Goal: Task Accomplishment & Management: Manage account settings

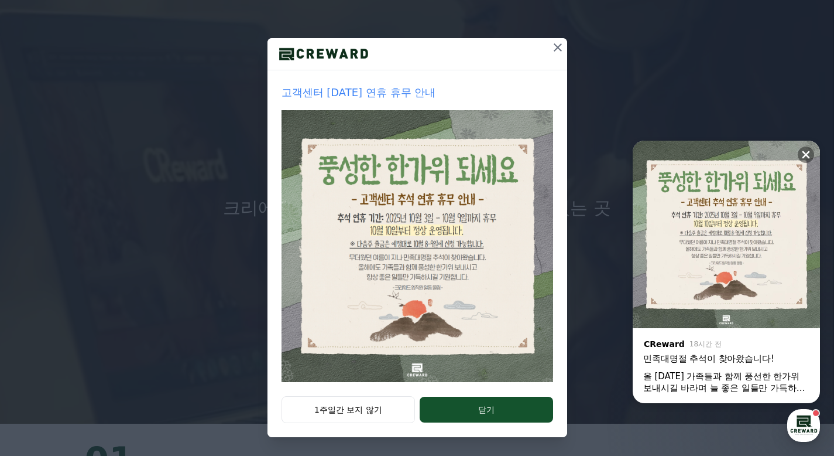
scroll to position [242, 0]
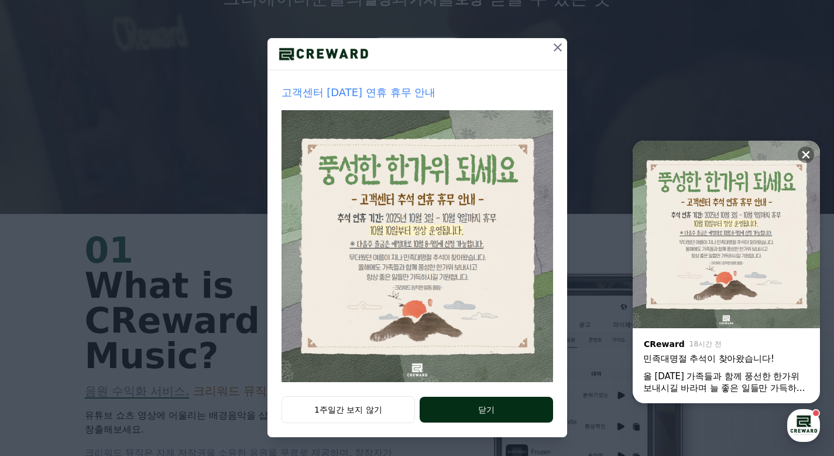
click at [494, 411] on button "닫기" at bounding box center [486, 409] width 133 height 26
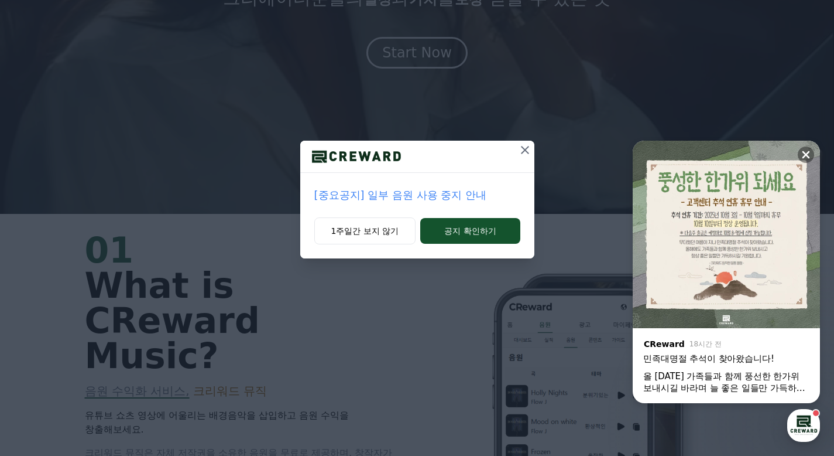
scroll to position [0, 0]
click at [804, 150] on icon at bounding box center [806, 155] width 12 height 12
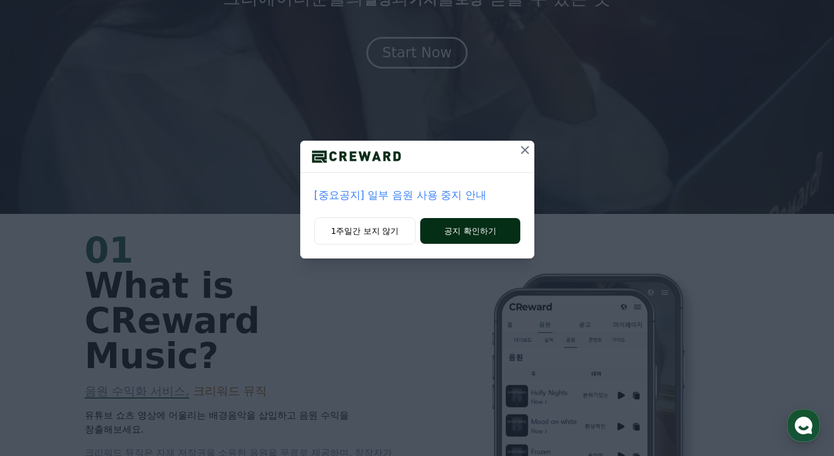
click at [467, 234] on button "공지 확인하기" at bounding box center [470, 231] width 100 height 26
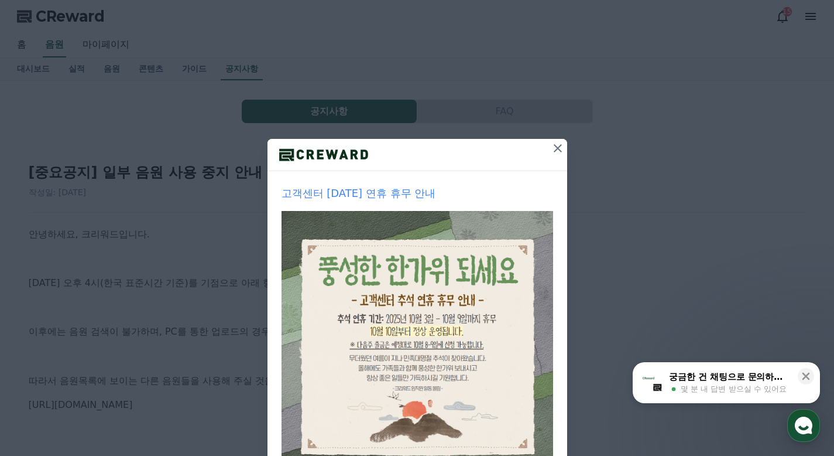
scroll to position [2, 0]
click at [554, 146] on icon at bounding box center [558, 147] width 8 height 8
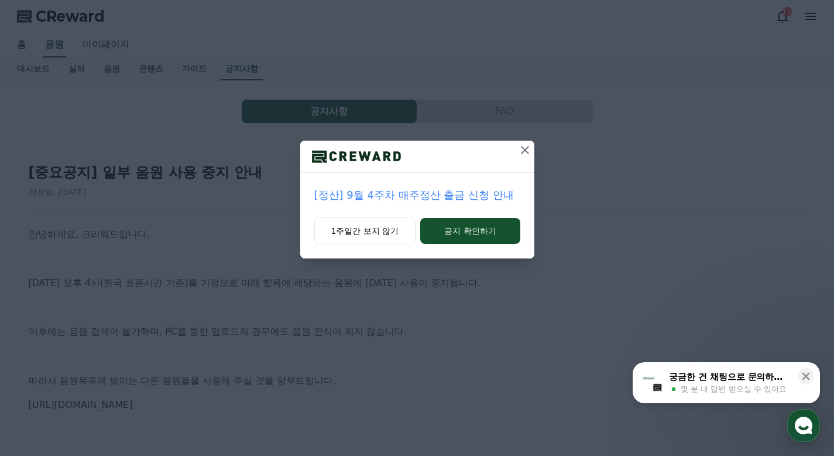
scroll to position [0, 0]
click at [441, 198] on p "[정산] 9월 4주차 매주정산 출금 신청 안내" at bounding box center [417, 195] width 206 height 16
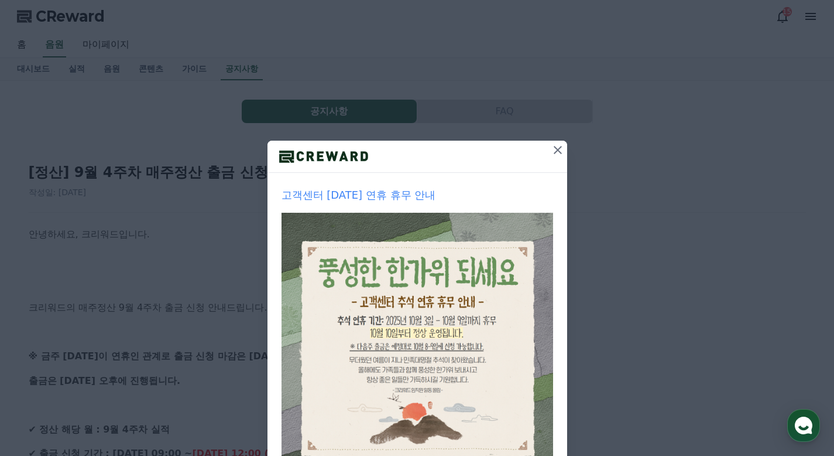
click at [552, 149] on icon at bounding box center [558, 150] width 14 height 14
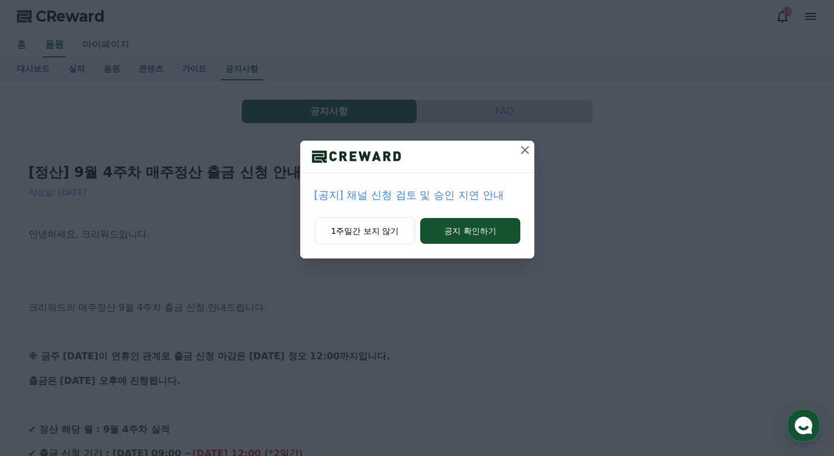
click at [517, 146] on button at bounding box center [525, 150] width 19 height 19
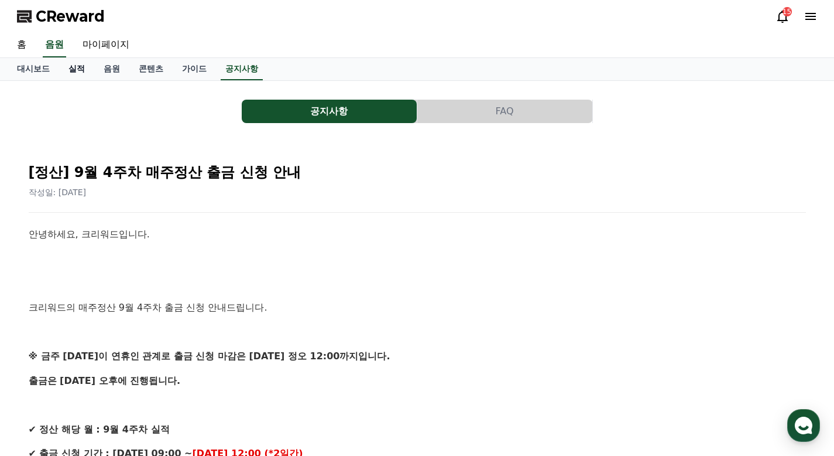
click at [74, 70] on link "실적" at bounding box center [76, 69] width 35 height 22
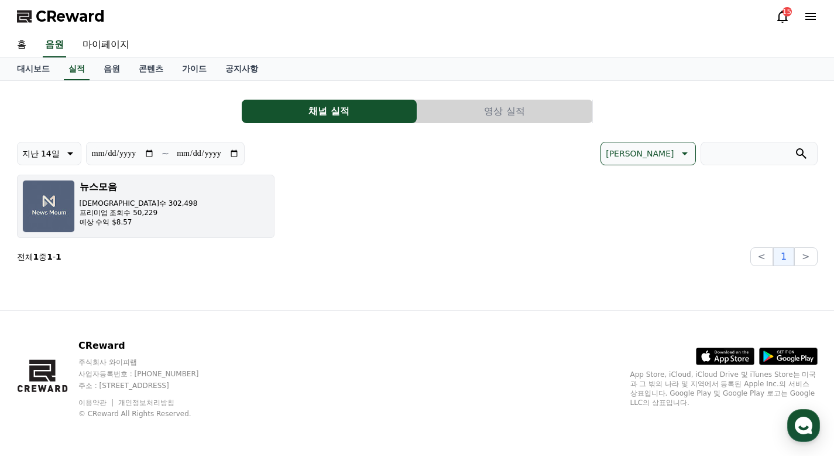
click at [200, 206] on button "뉴스모음 조회수 302,498 프리미엄 조회수 50,229 예상 수익 $8.57" at bounding box center [146, 205] width 258 height 63
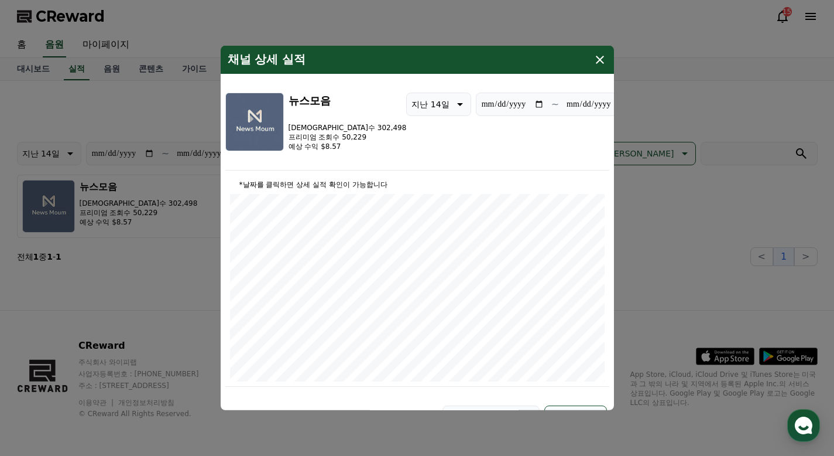
click at [597, 60] on icon "modal" at bounding box center [600, 60] width 14 height 14
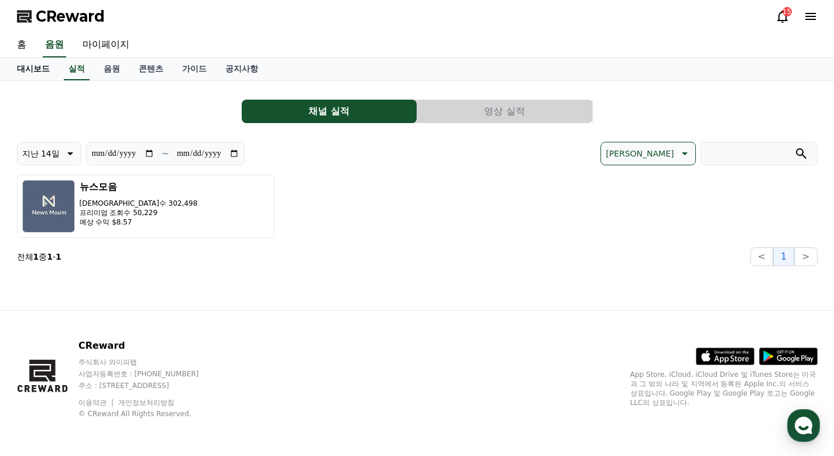
click at [30, 67] on link "대시보드" at bounding box center [34, 69] width 52 height 22
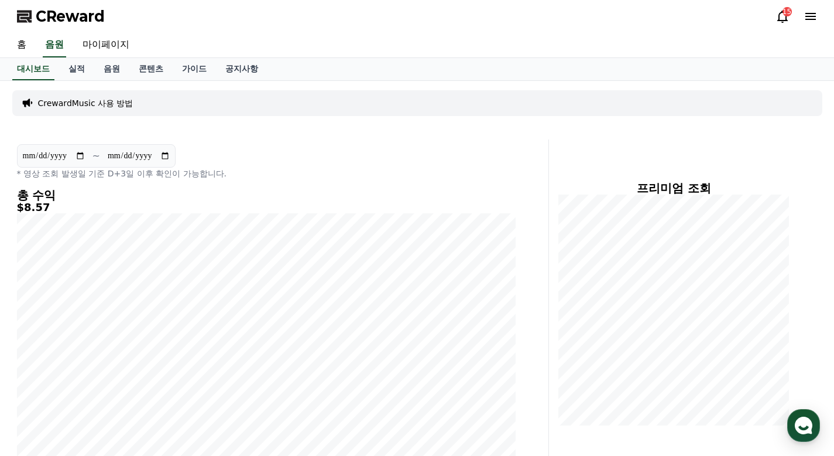
click at [781, 13] on icon at bounding box center [783, 16] width 14 height 14
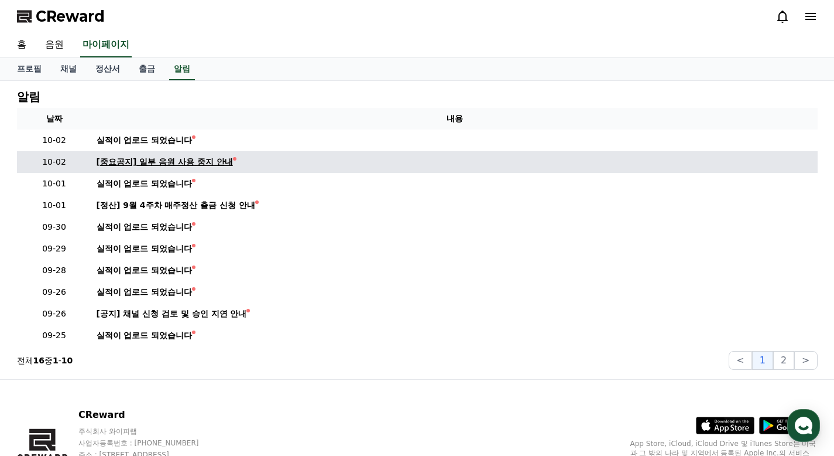
click at [189, 159] on div "[중요공지] 일부 음원 사용 중지 안내" at bounding box center [165, 162] width 136 height 12
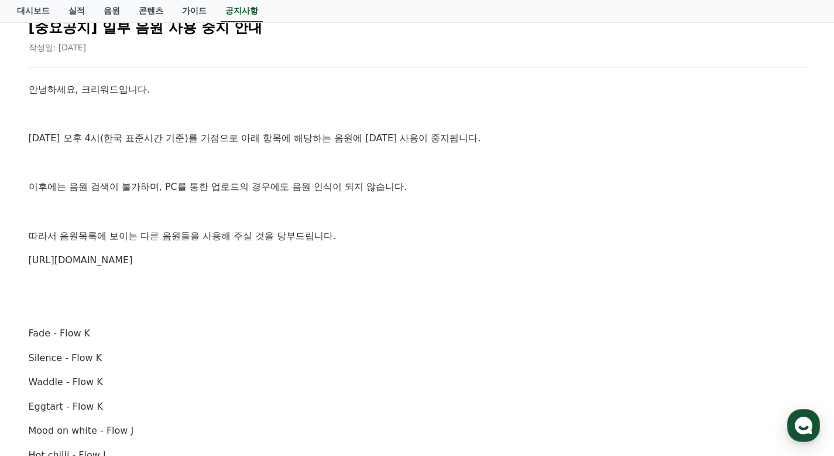
scroll to position [147, 0]
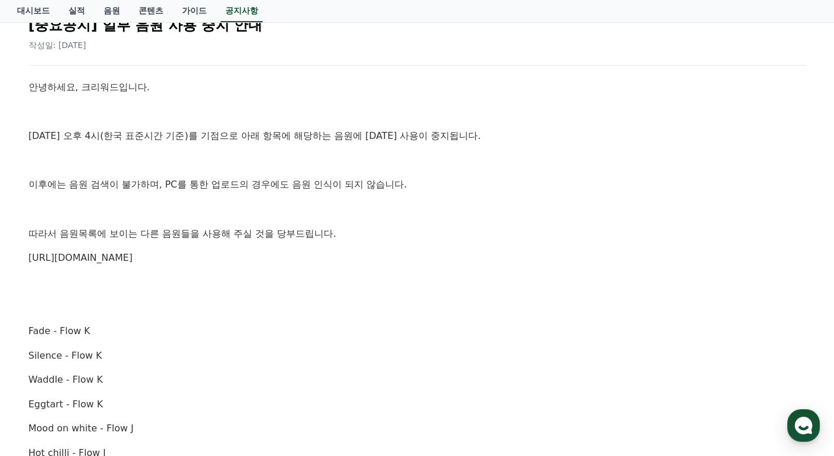
click at [97, 258] on link "https://creward.net/music/list/public" at bounding box center [81, 257] width 104 height 11
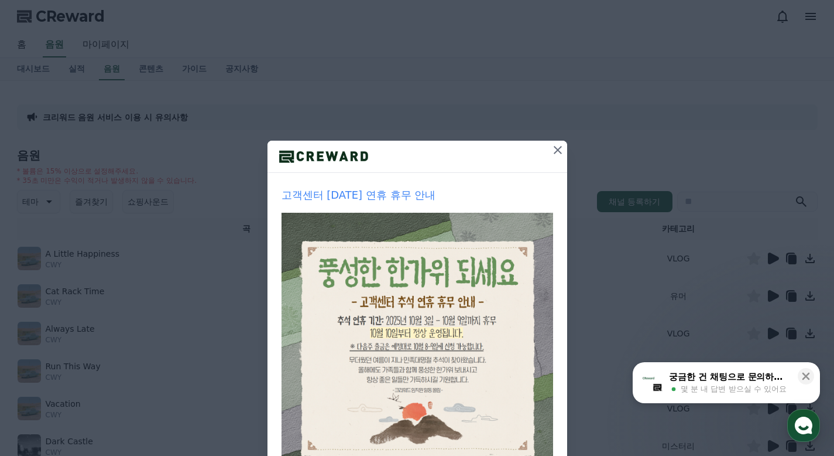
click at [554, 148] on icon at bounding box center [558, 150] width 8 height 8
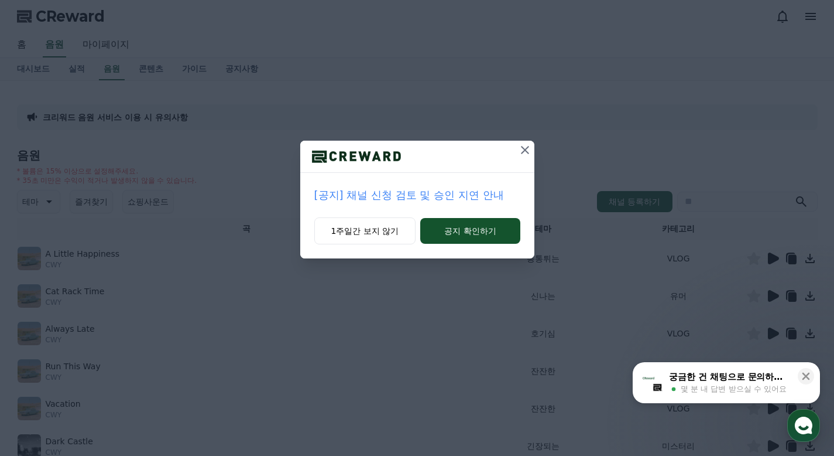
click at [526, 150] on icon at bounding box center [525, 150] width 8 height 8
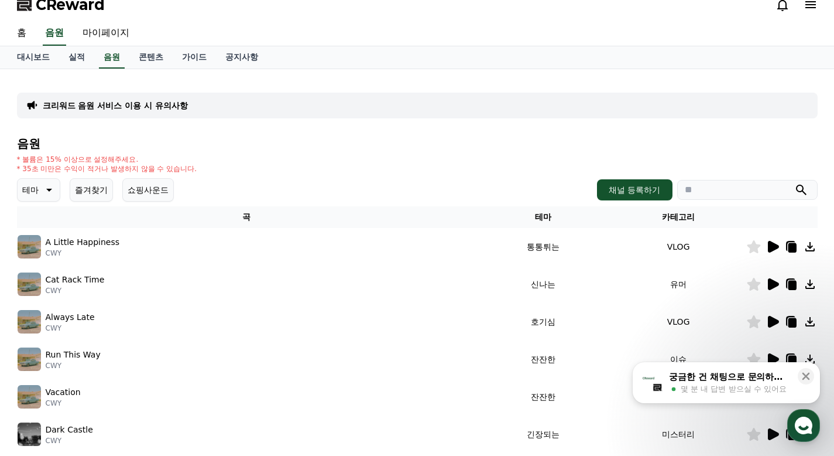
scroll to position [12, 0]
click at [31, 191] on p "테마" at bounding box center [30, 189] width 16 height 16
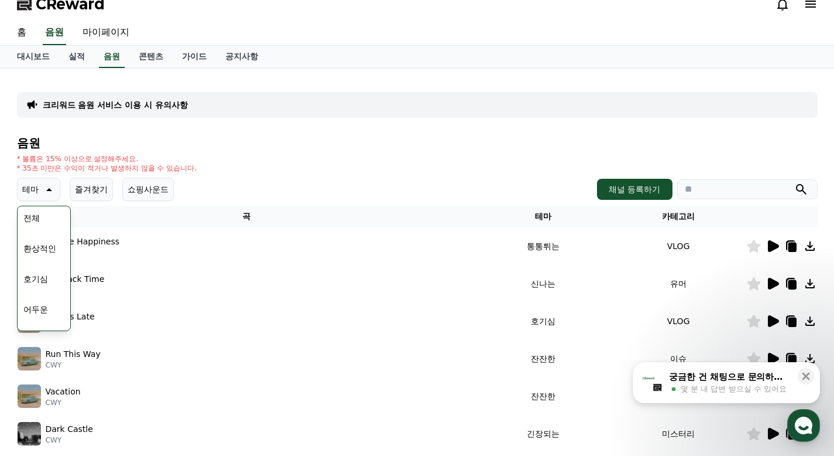
scroll to position [5, 0]
click at [34, 304] on button "어두운" at bounding box center [36, 306] width 34 height 26
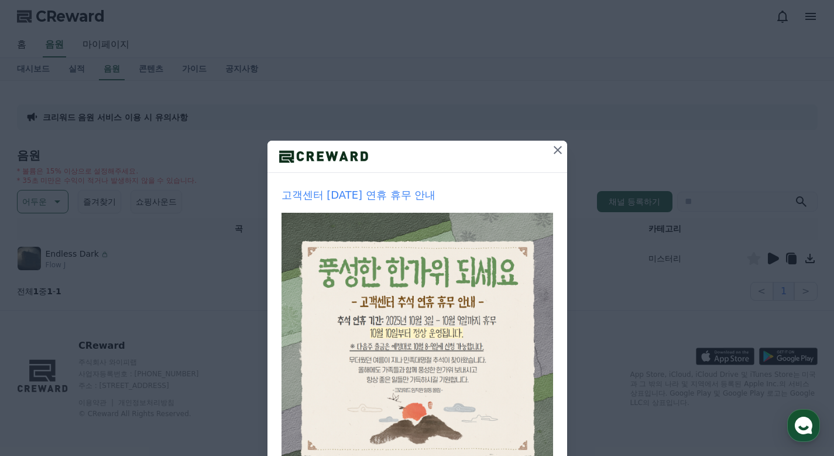
click at [559, 148] on icon at bounding box center [558, 150] width 14 height 14
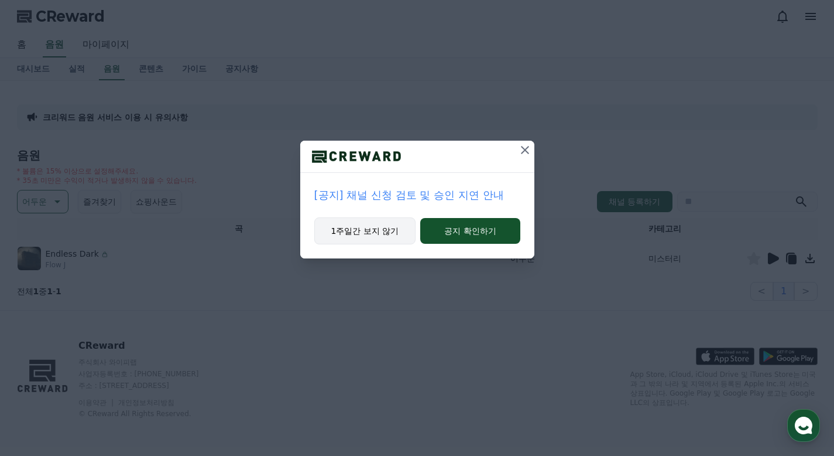
click at [384, 232] on button "1주일간 보지 않기" at bounding box center [365, 230] width 102 height 27
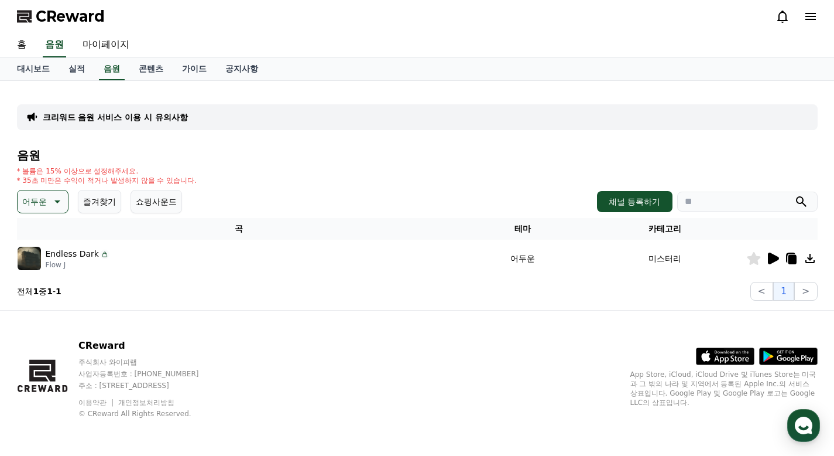
click at [769, 255] on icon at bounding box center [773, 258] width 11 height 12
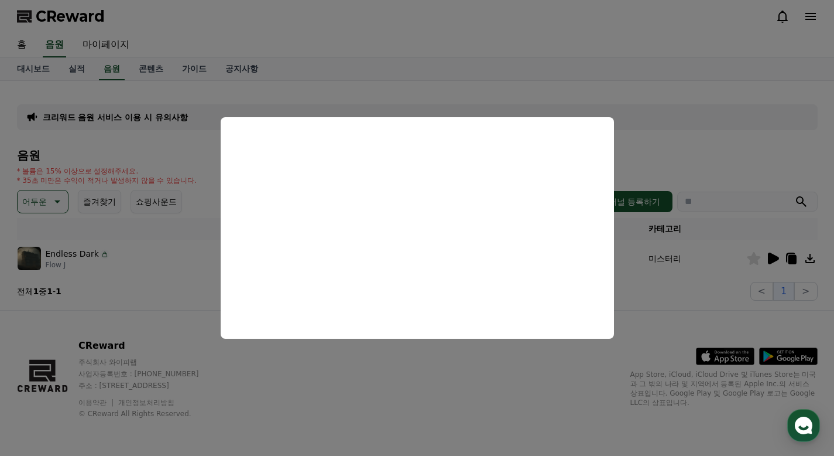
click at [682, 138] on button "close modal" at bounding box center [417, 228] width 834 height 456
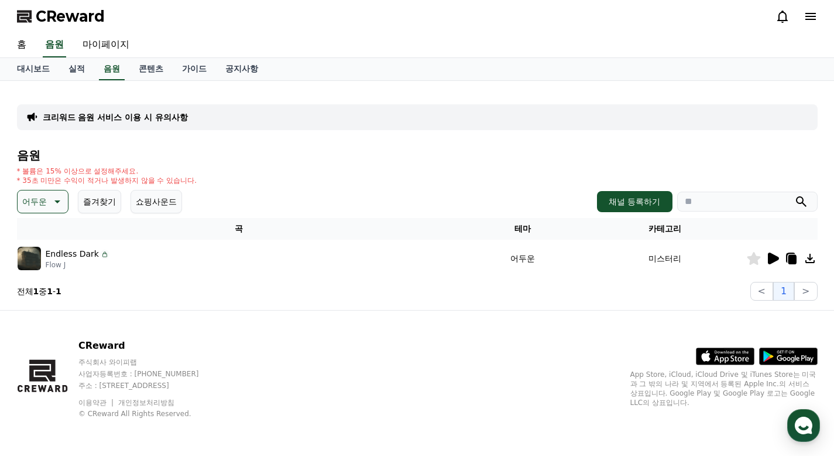
click at [52, 206] on icon at bounding box center [56, 201] width 14 height 14
click at [35, 259] on button "환상적인" at bounding box center [40, 261] width 42 height 26
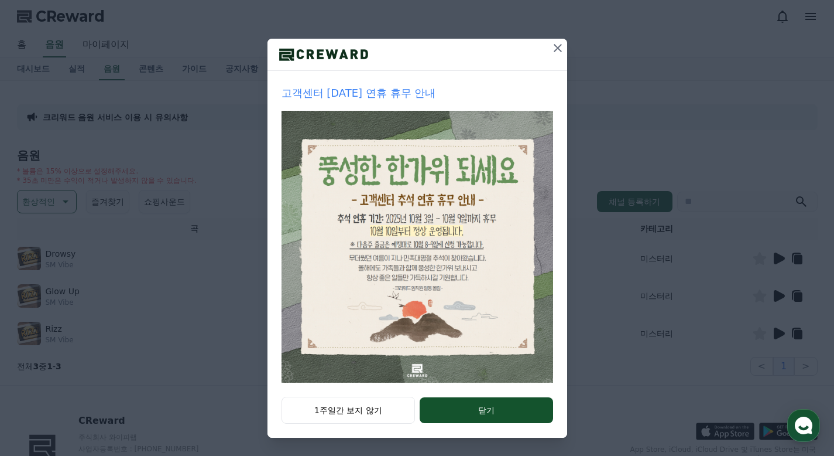
scroll to position [102, 0]
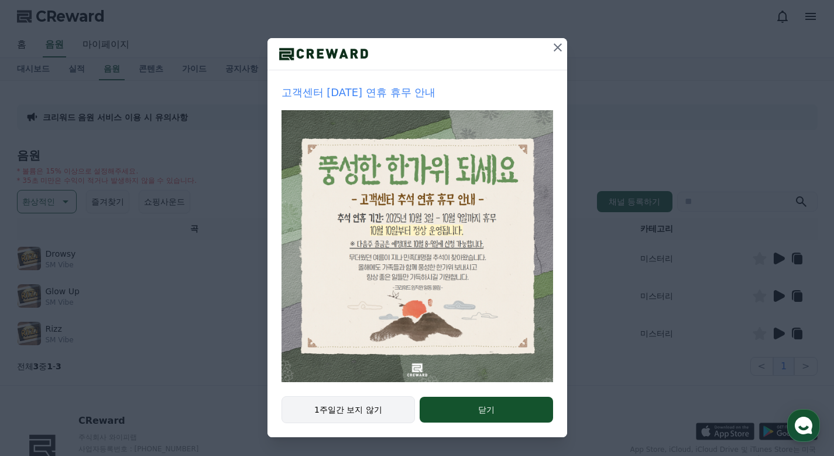
click at [365, 408] on button "1주일간 보지 않기" at bounding box center [349, 409] width 134 height 27
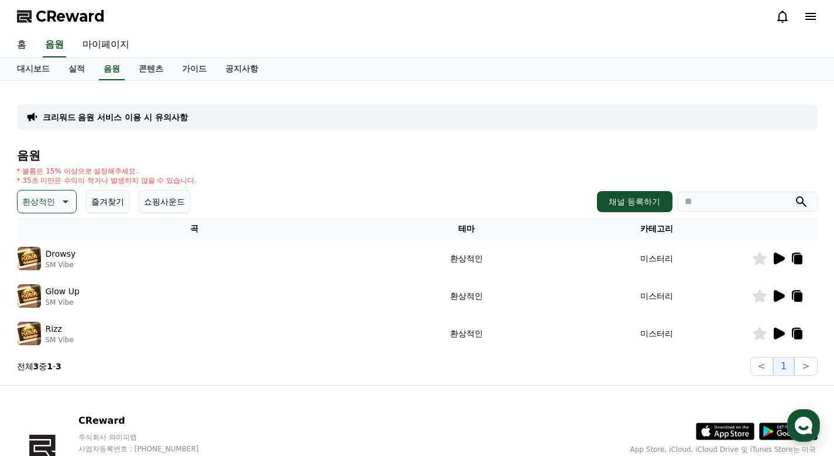
click at [774, 255] on icon at bounding box center [779, 258] width 11 height 12
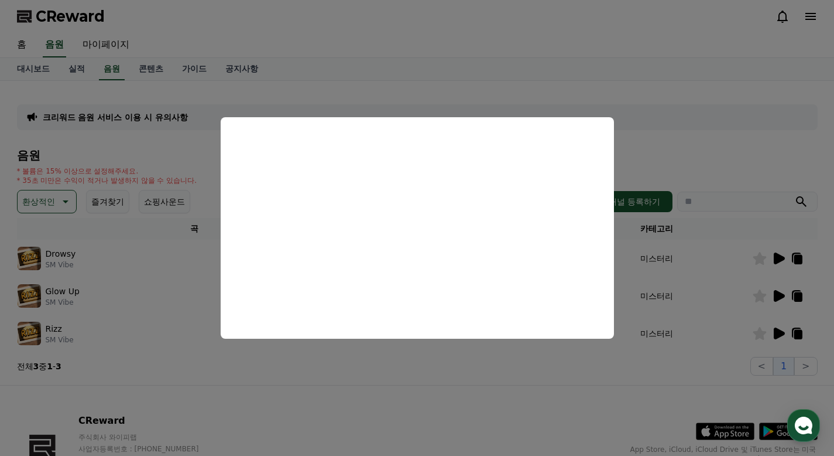
click at [328, 398] on button "close modal" at bounding box center [417, 228] width 834 height 456
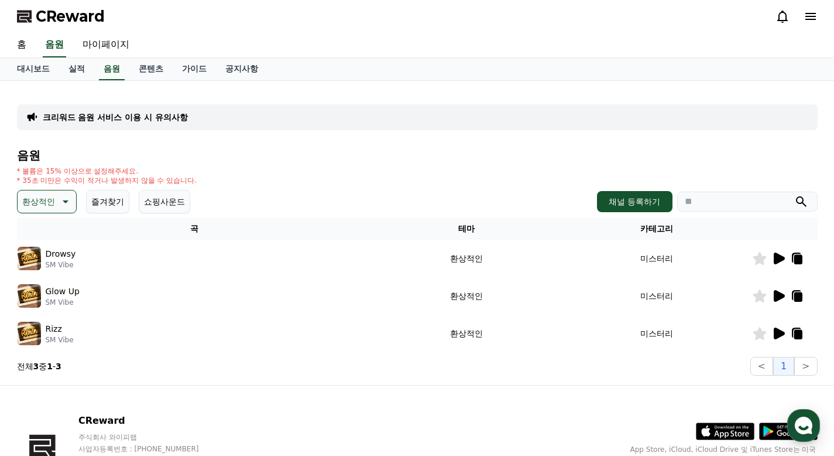
click at [781, 295] on icon at bounding box center [779, 296] width 11 height 12
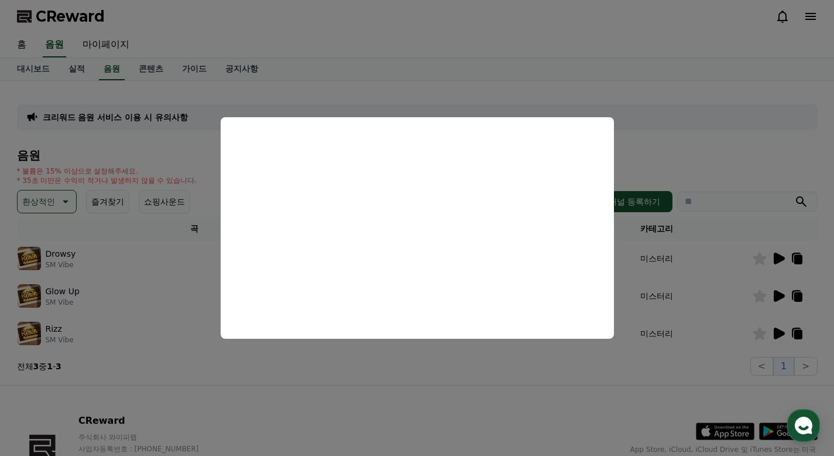
click at [396, 374] on button "close modal" at bounding box center [417, 228] width 834 height 456
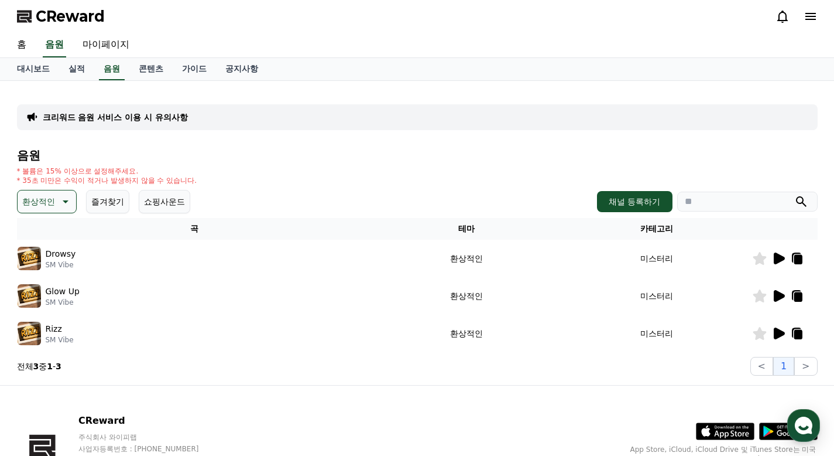
click at [779, 333] on icon at bounding box center [779, 333] width 11 height 12
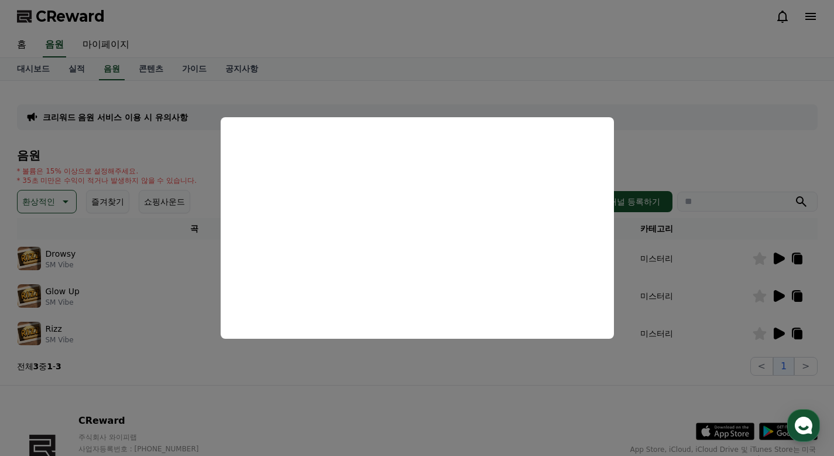
click at [400, 393] on button "close modal" at bounding box center [417, 228] width 834 height 456
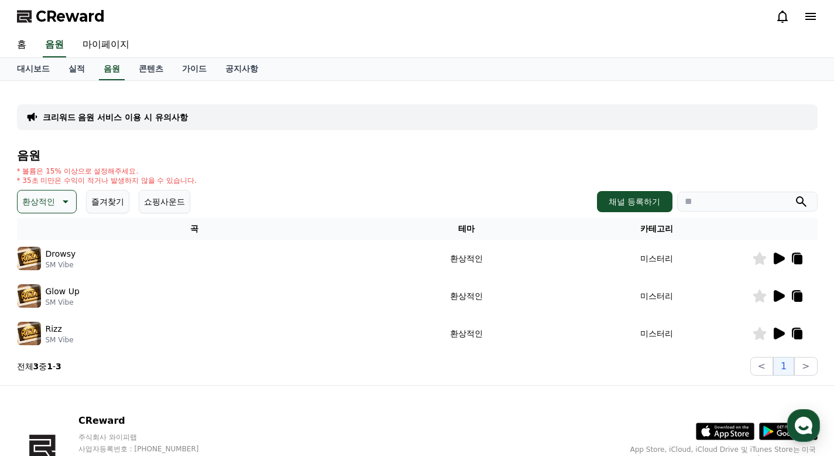
click at [44, 204] on p "환상적인" at bounding box center [38, 201] width 33 height 16
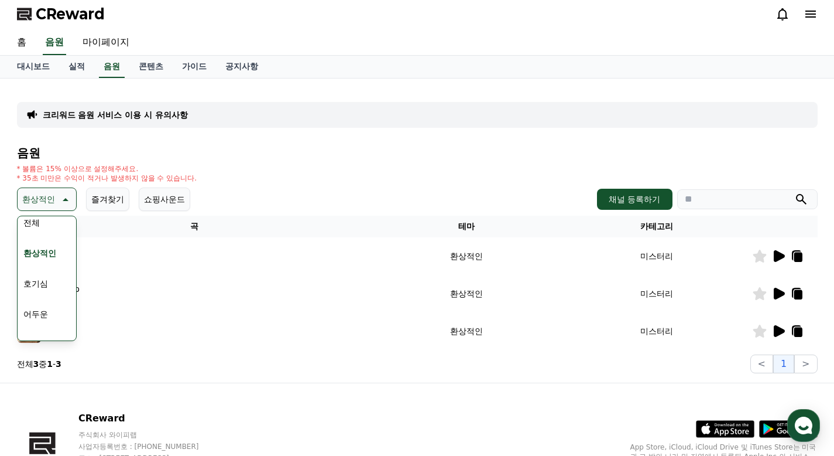
scroll to position [8, 0]
click at [37, 282] on button "호기심" at bounding box center [36, 284] width 34 height 26
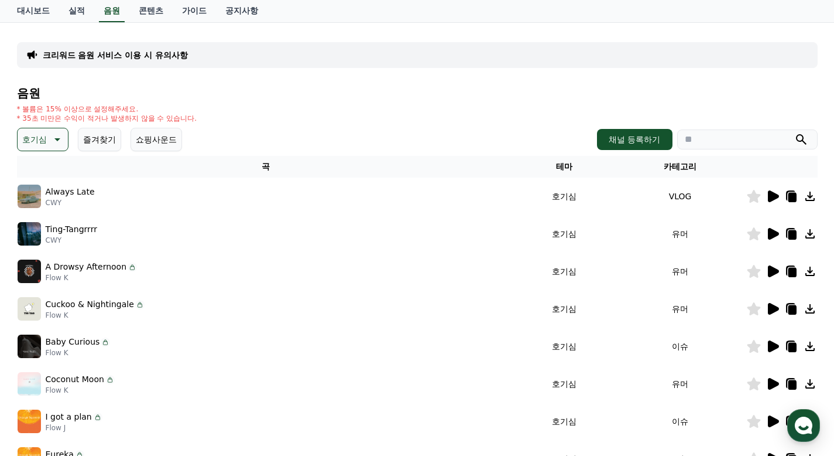
scroll to position [77, 0]
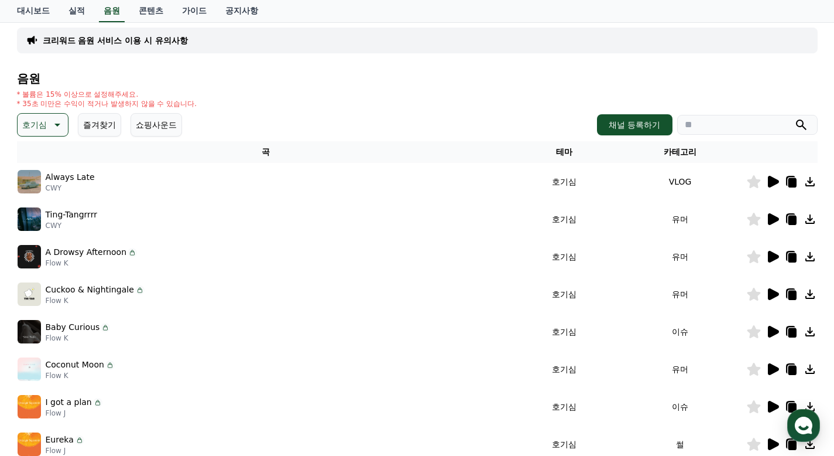
click at [769, 180] on icon at bounding box center [773, 182] width 11 height 12
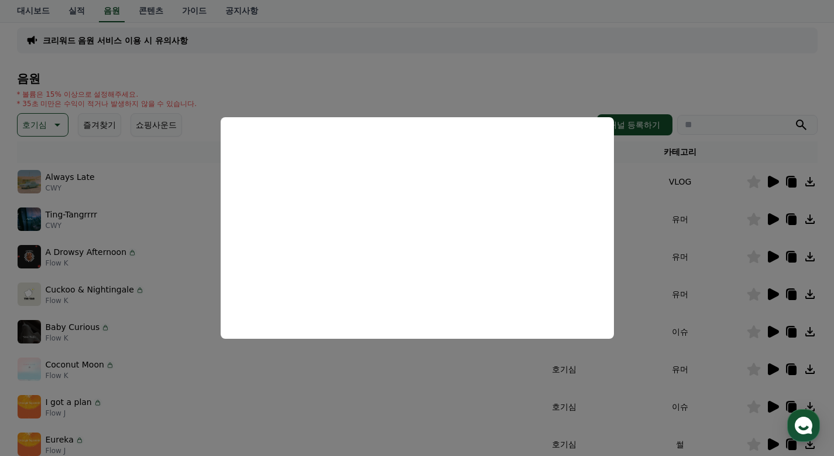
click at [421, 69] on button "close modal" at bounding box center [417, 228] width 834 height 456
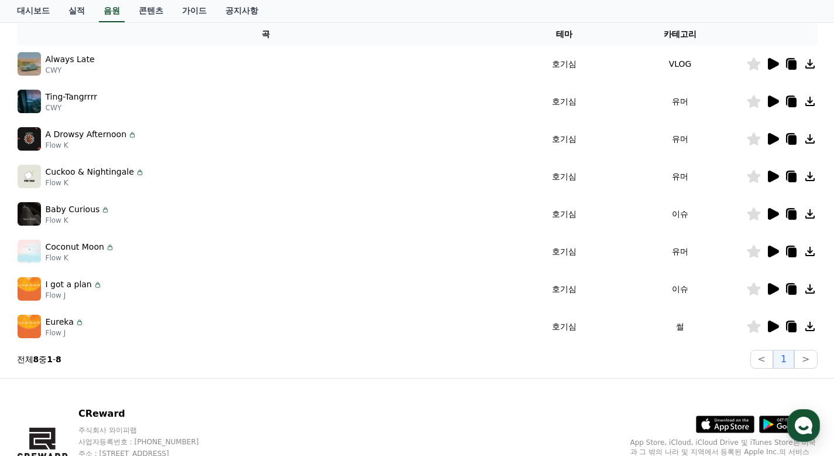
scroll to position [262, 0]
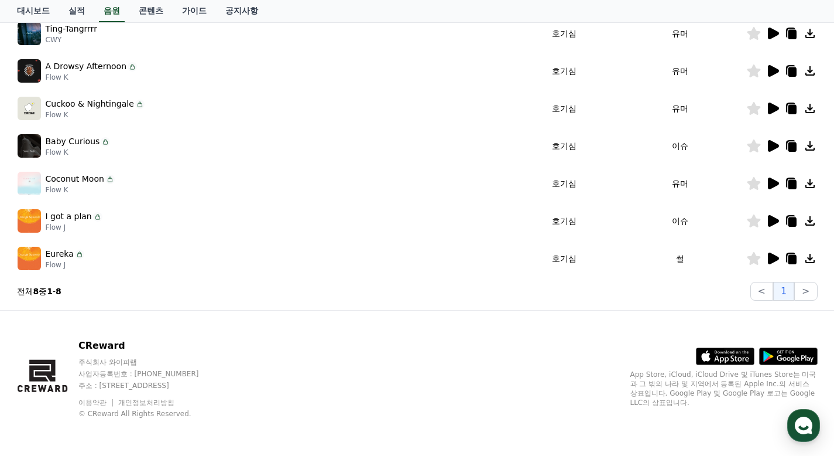
click at [775, 221] on icon at bounding box center [773, 221] width 11 height 12
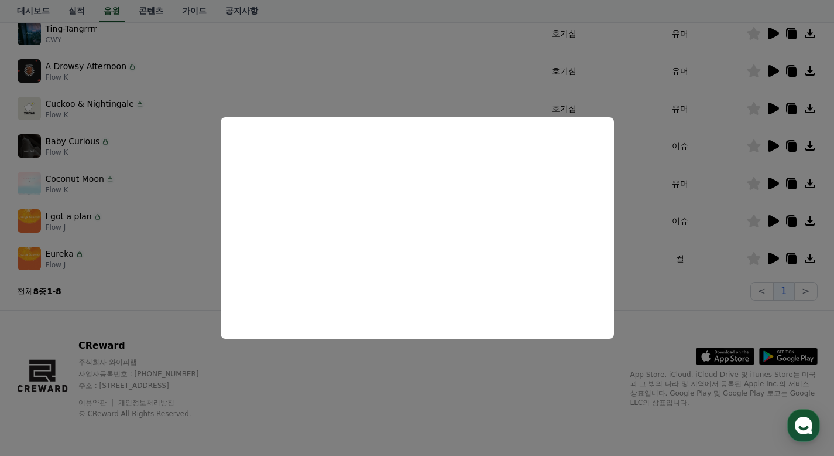
click at [388, 377] on button "close modal" at bounding box center [417, 228] width 834 height 456
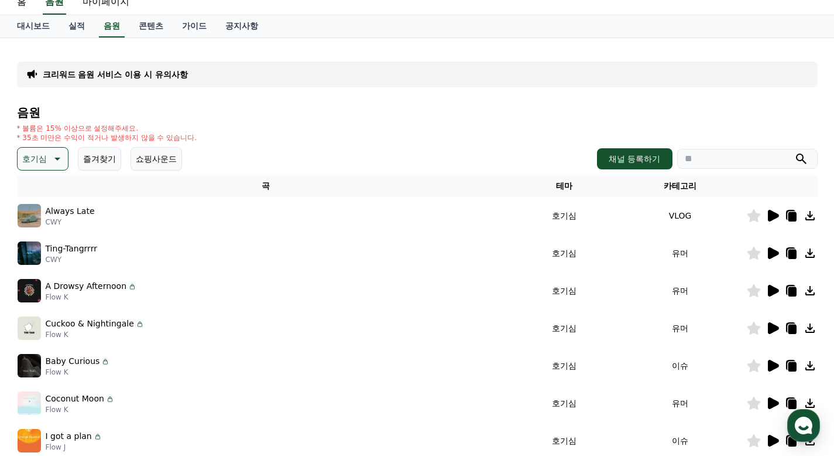
scroll to position [100, 0]
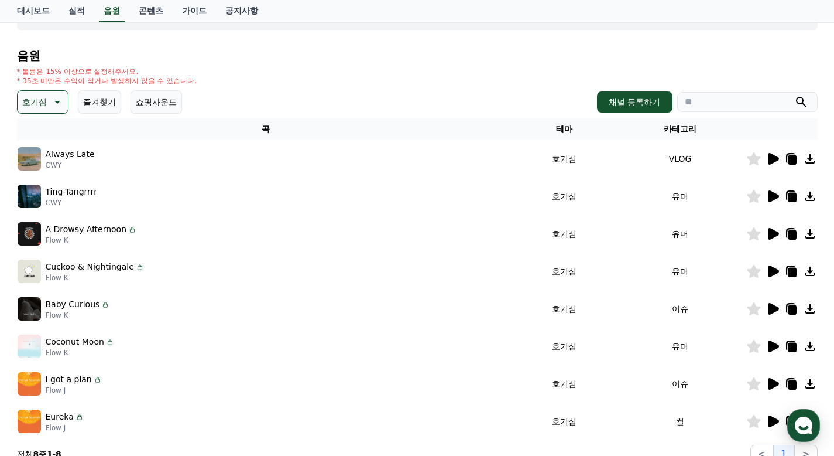
click at [100, 107] on button "즐겨찾기" at bounding box center [99, 101] width 43 height 23
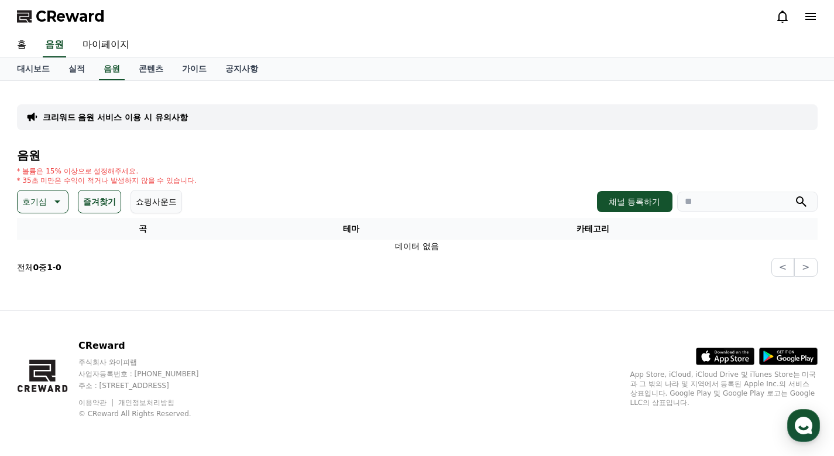
click at [154, 204] on button "쇼핑사운드" at bounding box center [157, 201] width 52 height 23
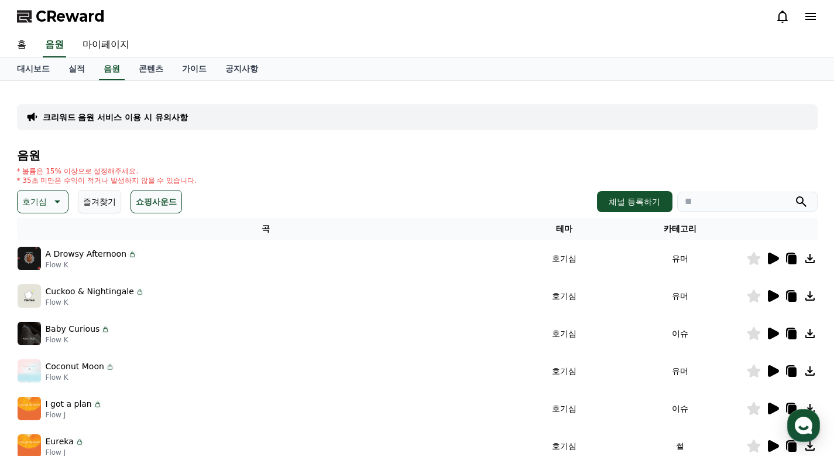
drag, startPoint x: 53, startPoint y: 204, endPoint x: 233, endPoint y: 182, distance: 181.1
click at [233, 182] on div "음원 * 볼륨은 15% 이상으로 설정해주세요. * 35초 미만은 수익이 적거나 발생하지 않을 수 있습니다. 호기심 즐겨찾기 쇼핑사운드 채널 등…" at bounding box center [417, 318] width 801 height 339
click at [51, 201] on icon at bounding box center [56, 201] width 14 height 14
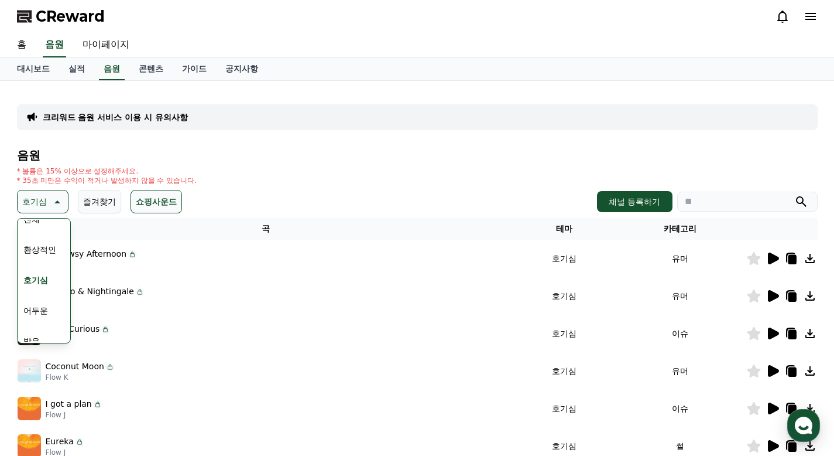
scroll to position [13, 0]
click at [39, 309] on button "어두운" at bounding box center [36, 310] width 34 height 26
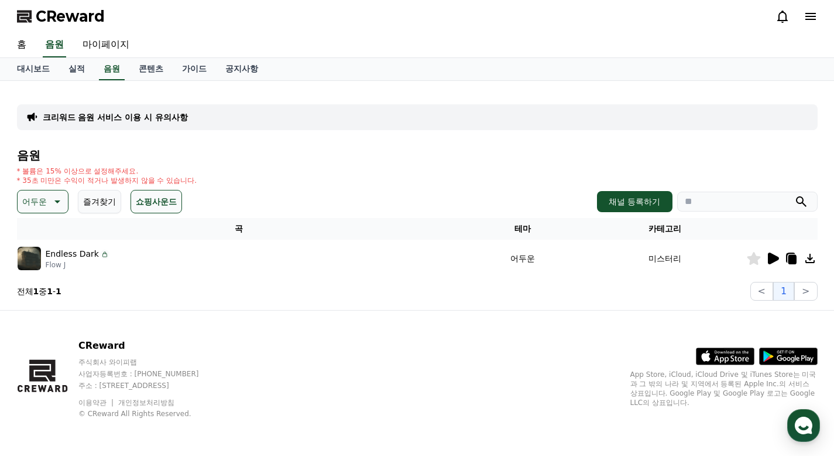
click at [774, 257] on icon at bounding box center [773, 258] width 11 height 12
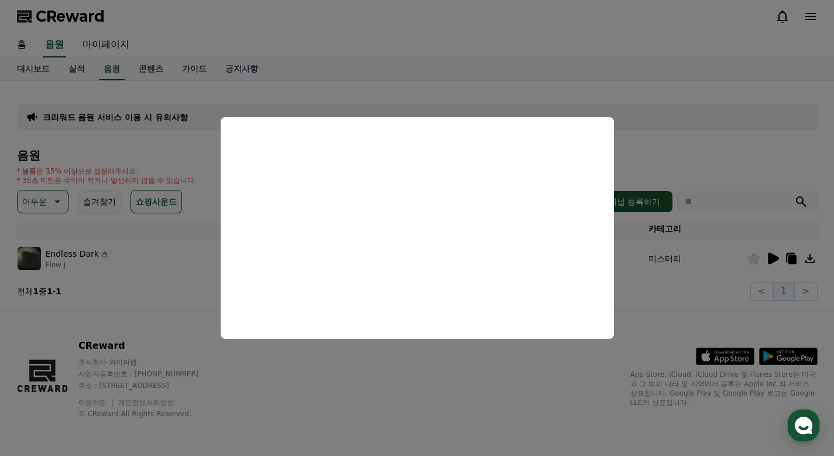
click at [337, 354] on button "close modal" at bounding box center [417, 228] width 834 height 456
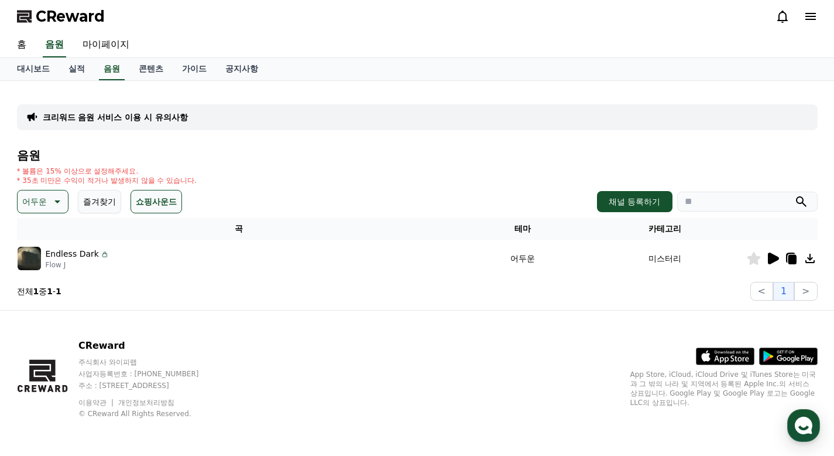
click at [56, 204] on icon at bounding box center [56, 201] width 14 height 14
click at [39, 274] on button "웅장한" at bounding box center [36, 274] width 34 height 26
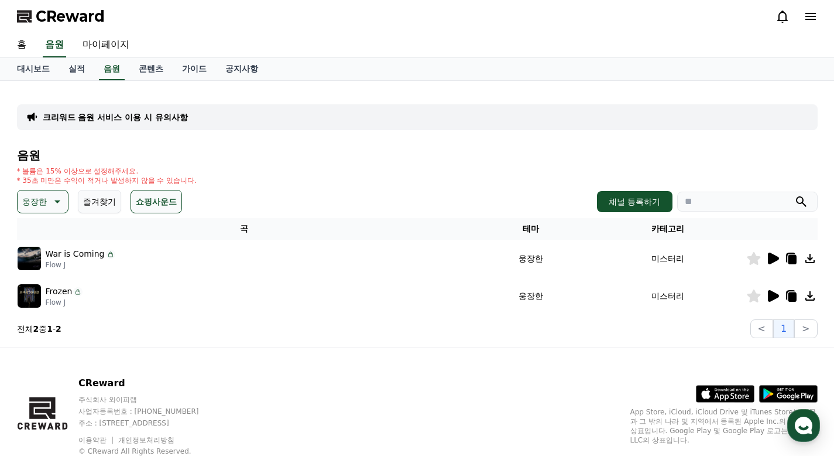
click at [776, 257] on icon at bounding box center [773, 258] width 11 height 12
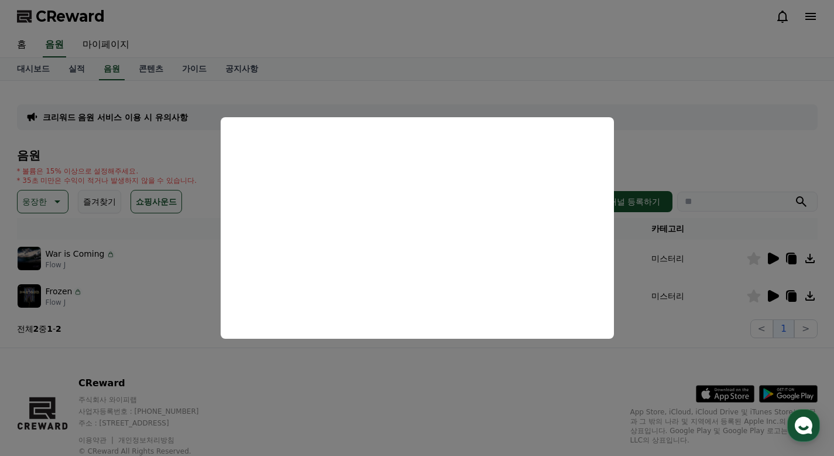
click at [456, 360] on button "close modal" at bounding box center [417, 228] width 834 height 456
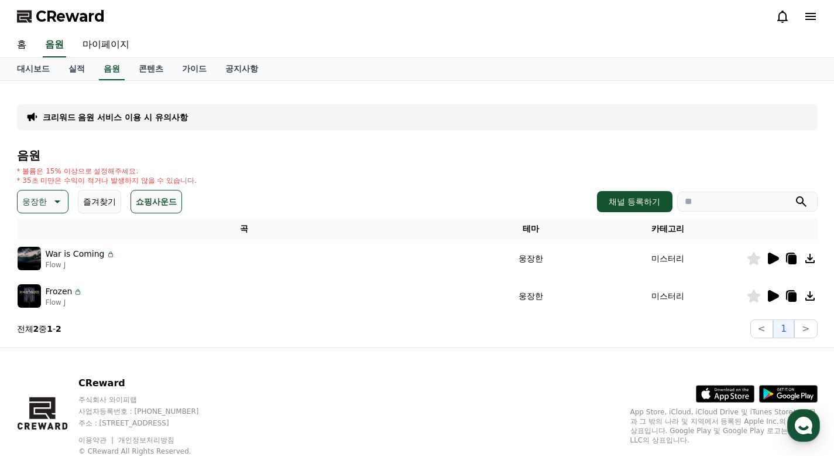
click at [772, 297] on icon at bounding box center [773, 296] width 11 height 12
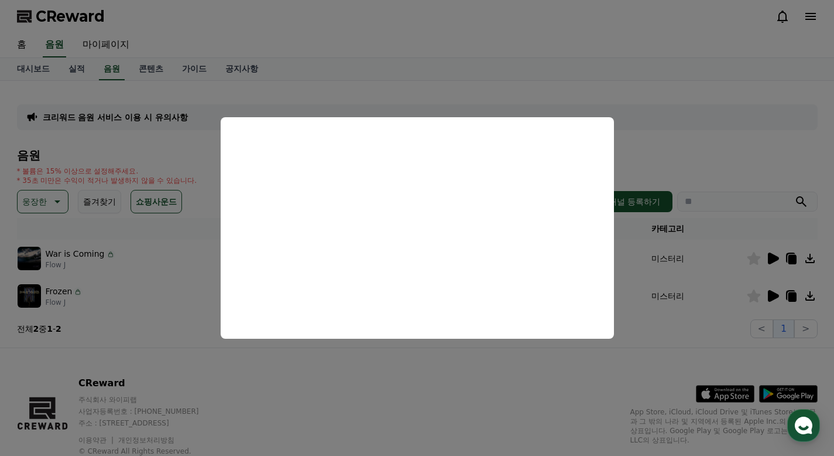
click at [396, 371] on button "close modal" at bounding box center [417, 228] width 834 height 456
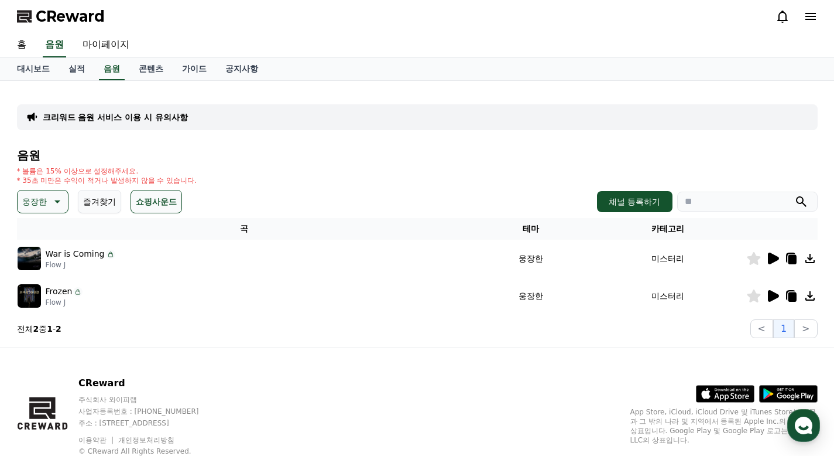
click at [54, 199] on icon at bounding box center [56, 201] width 14 height 14
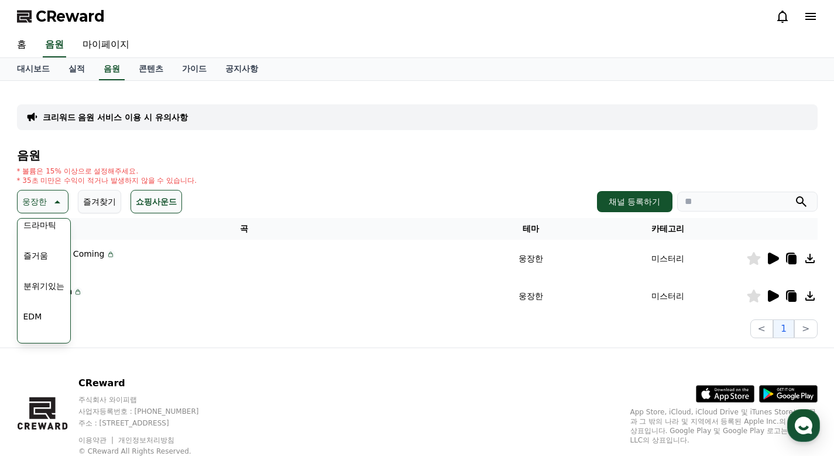
scroll to position [281, 0]
click at [44, 227] on button "드라마틱" at bounding box center [40, 226] width 42 height 26
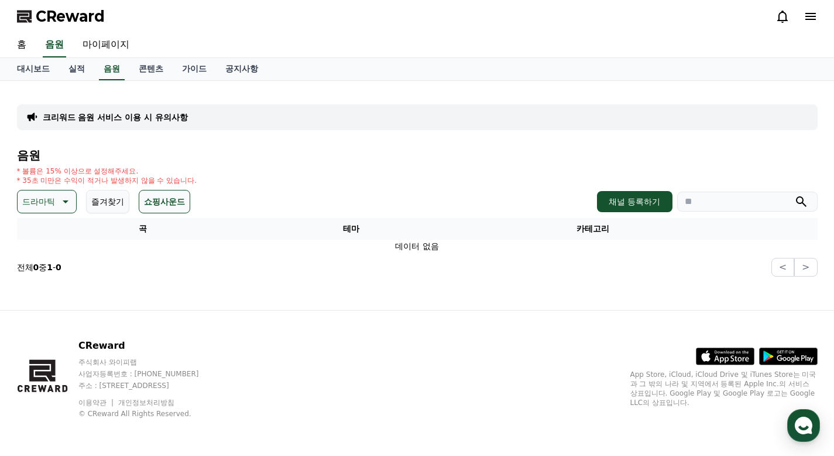
click at [101, 201] on button "즐겨찾기" at bounding box center [107, 201] width 43 height 23
click at [57, 206] on icon at bounding box center [64, 201] width 14 height 14
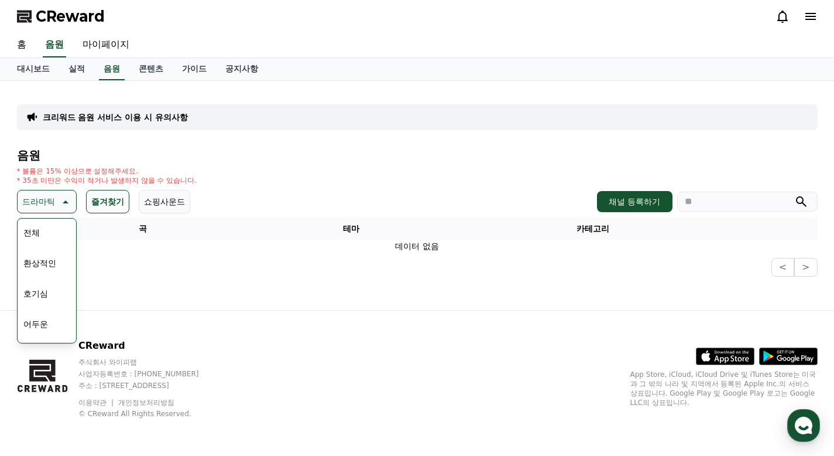
click at [97, 200] on button "즐겨찾기" at bounding box center [107, 201] width 43 height 23
click at [61, 207] on icon at bounding box center [64, 201] width 14 height 14
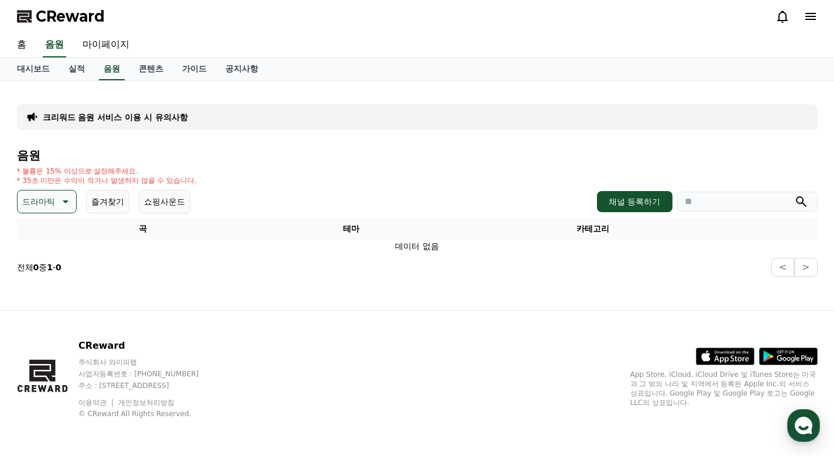
click at [57, 198] on icon at bounding box center [64, 201] width 14 height 14
click at [43, 299] on button "긴장되는" at bounding box center [40, 298] width 42 height 26
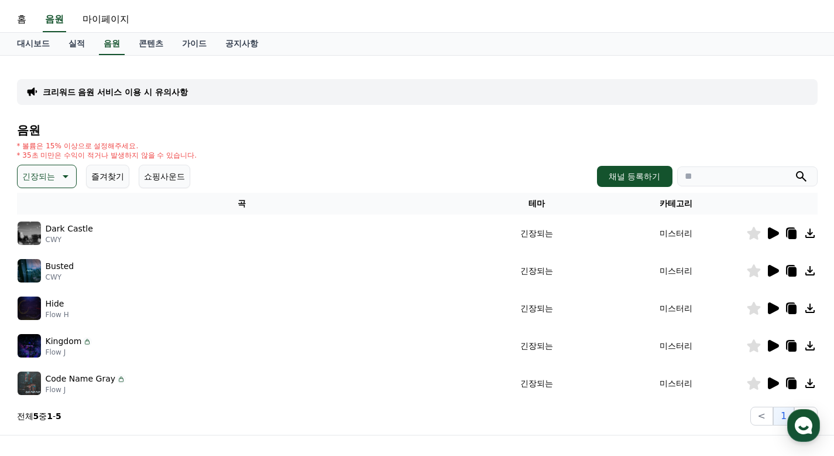
scroll to position [26, 0]
click at [771, 227] on icon at bounding box center [773, 233] width 11 height 12
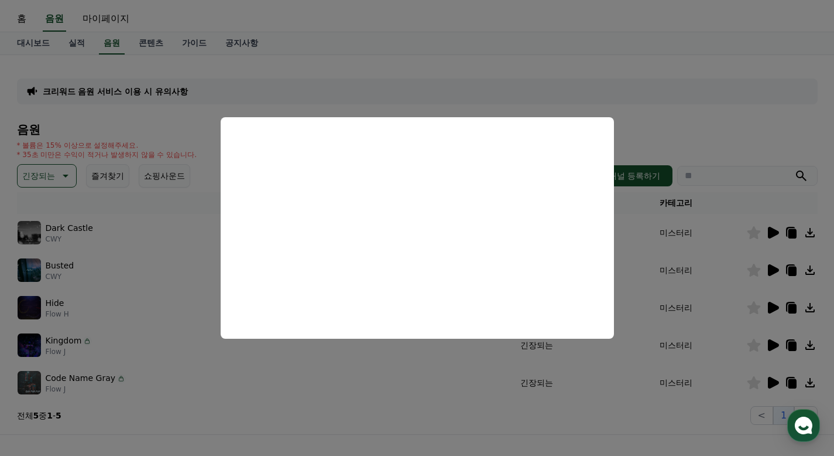
click at [395, 375] on button "close modal" at bounding box center [417, 228] width 834 height 456
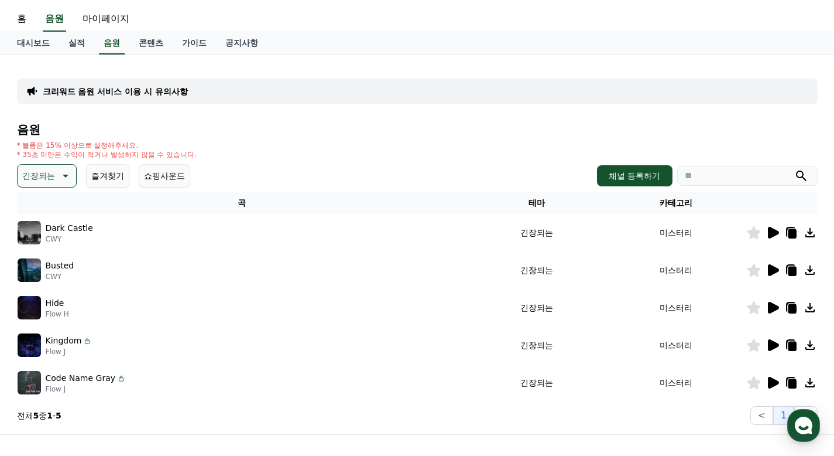
click at [775, 265] on icon at bounding box center [773, 270] width 14 height 14
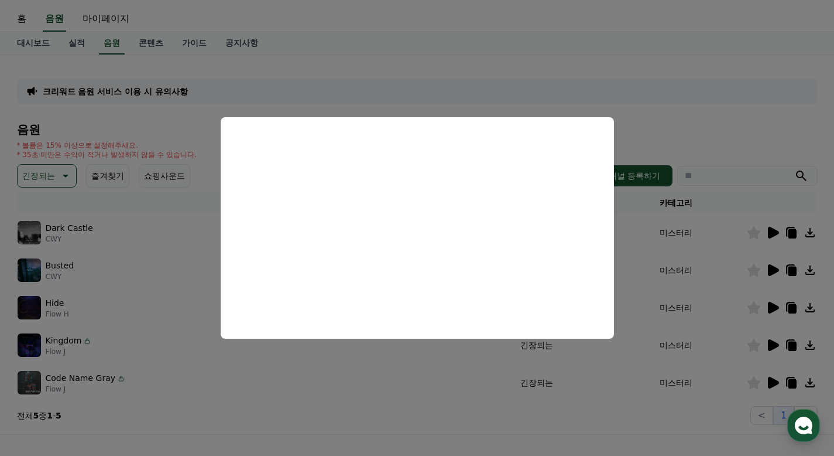
click at [427, 403] on button "close modal" at bounding box center [417, 228] width 834 height 456
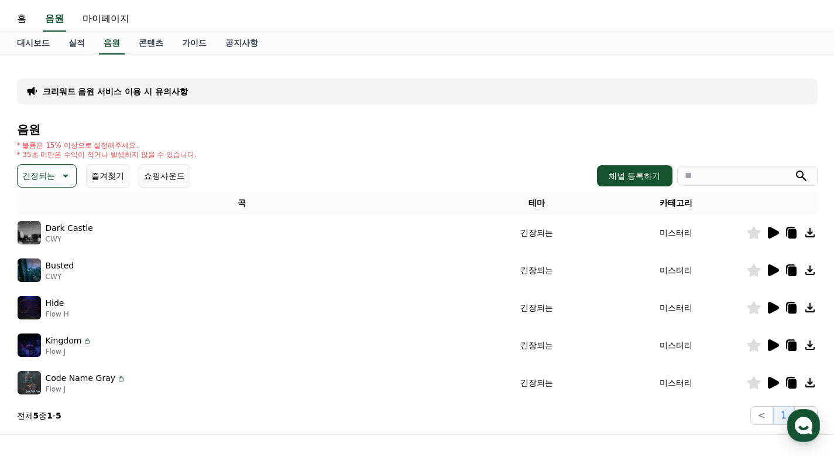
click at [773, 304] on icon at bounding box center [773, 308] width 11 height 12
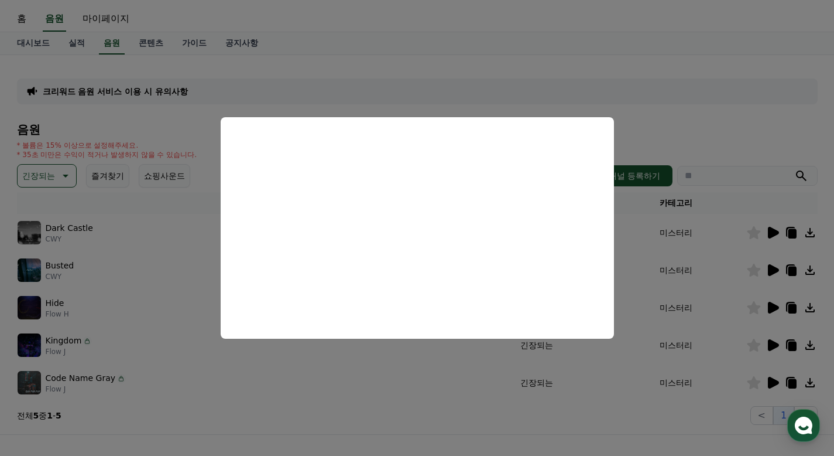
click at [377, 395] on button "close modal" at bounding box center [417, 228] width 834 height 456
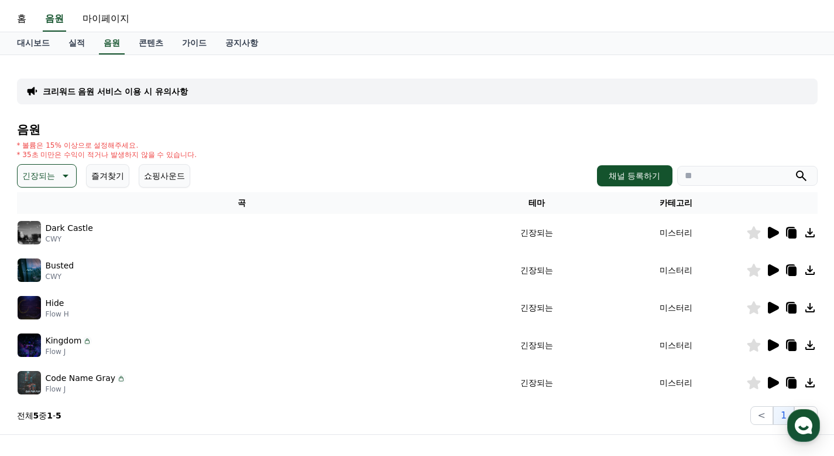
click at [776, 344] on icon at bounding box center [773, 345] width 11 height 12
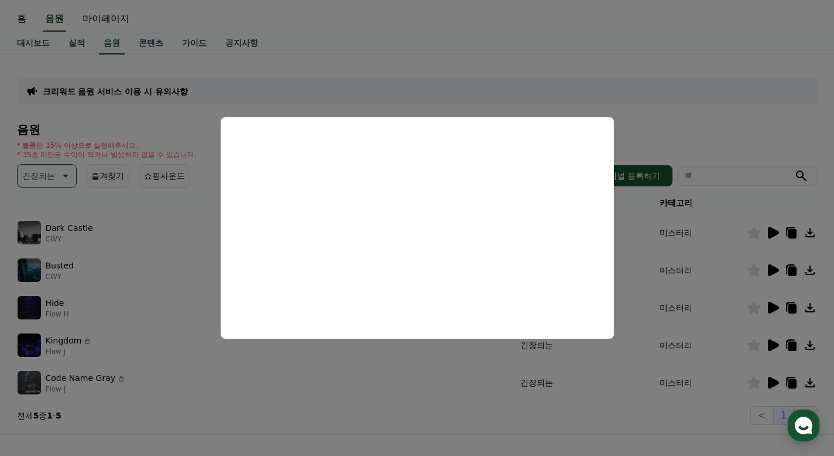
click at [411, 400] on button "close modal" at bounding box center [417, 228] width 834 height 456
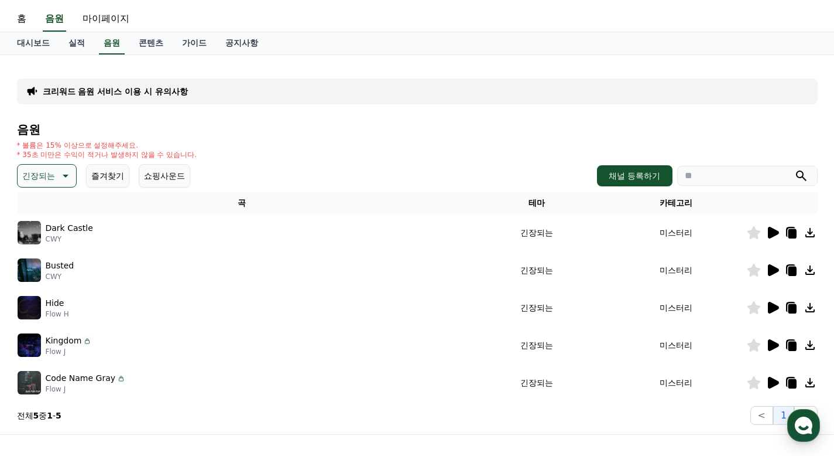
click at [775, 380] on icon at bounding box center [773, 382] width 11 height 12
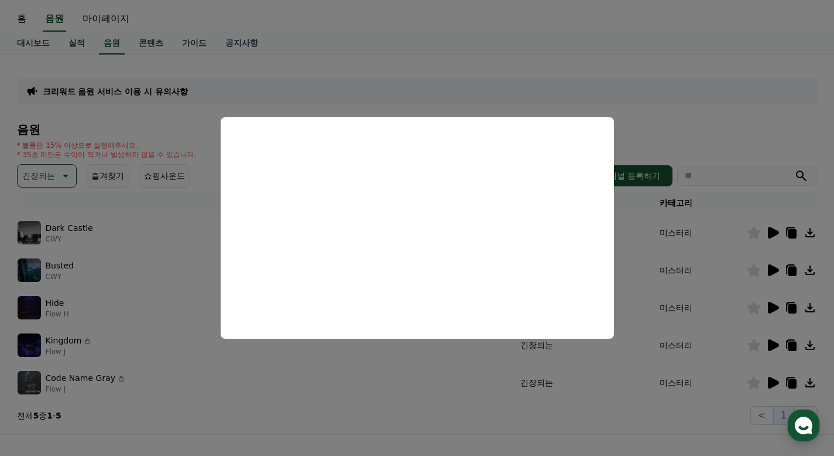
click at [310, 406] on button "close modal" at bounding box center [417, 228] width 834 height 456
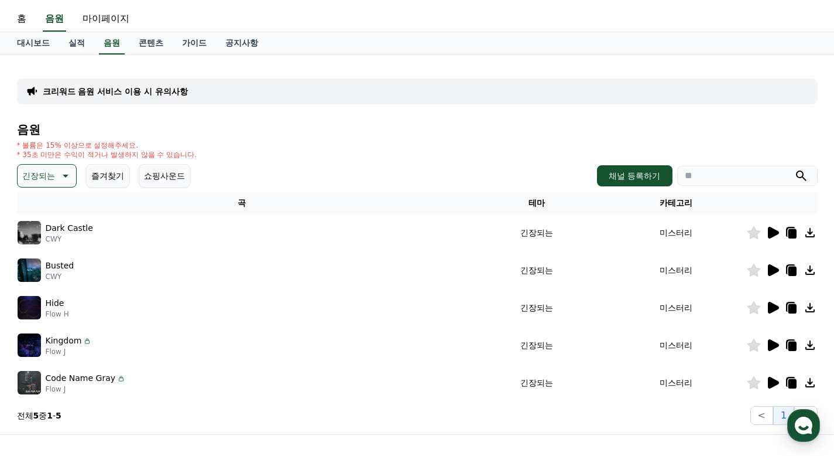
click at [756, 382] on icon at bounding box center [753, 382] width 13 height 13
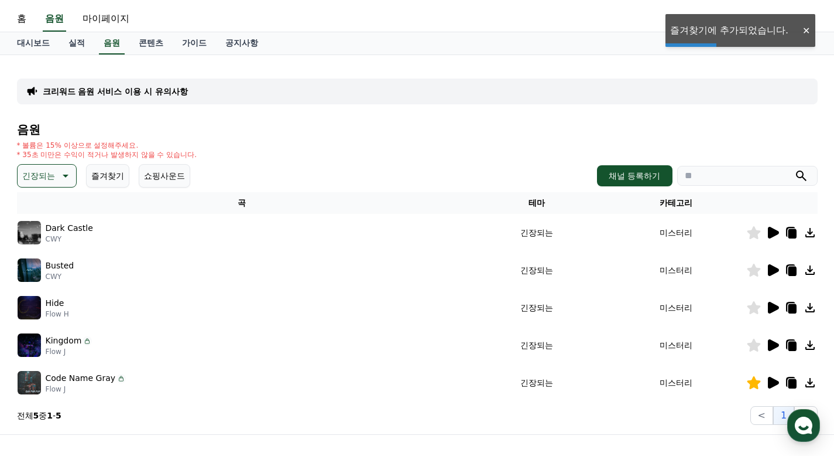
click at [63, 174] on icon at bounding box center [66, 175] width 6 height 3
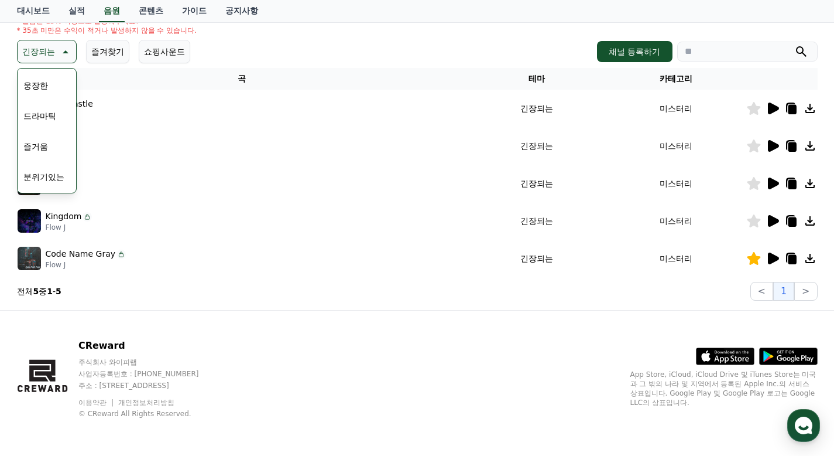
scroll to position [238, 0]
click at [29, 88] on button "웅장한" at bounding box center [36, 88] width 34 height 26
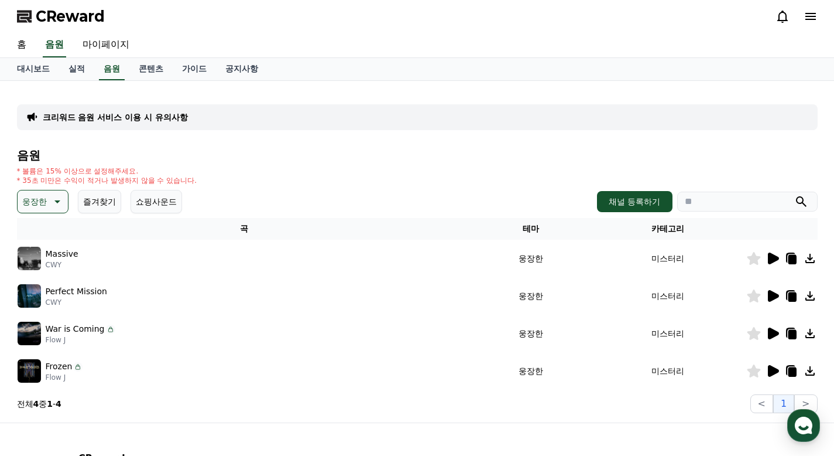
click at [44, 193] on button "웅장한" at bounding box center [43, 201] width 52 height 23
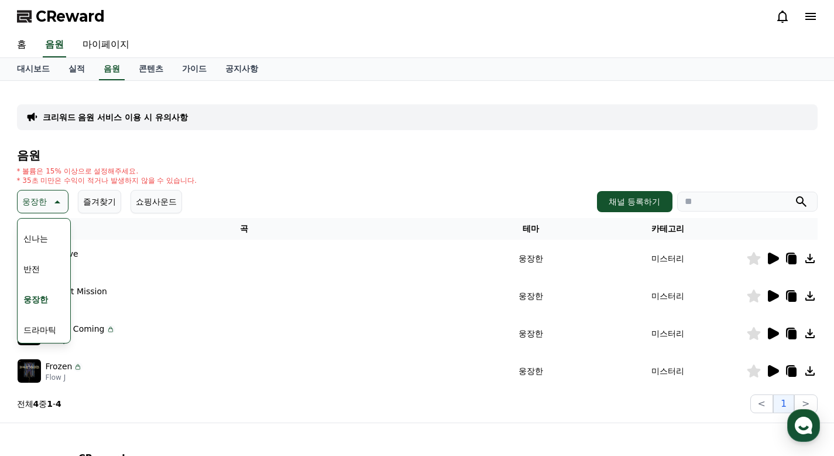
scroll to position [176, 0]
click at [32, 266] on button "반전" at bounding box center [32, 269] width 26 height 26
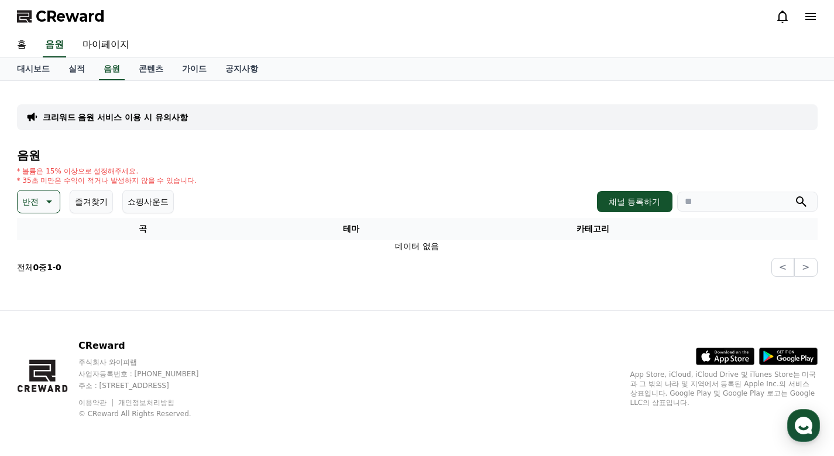
click at [41, 201] on icon at bounding box center [48, 201] width 14 height 14
click at [32, 323] on button "어두운" at bounding box center [36, 324] width 34 height 26
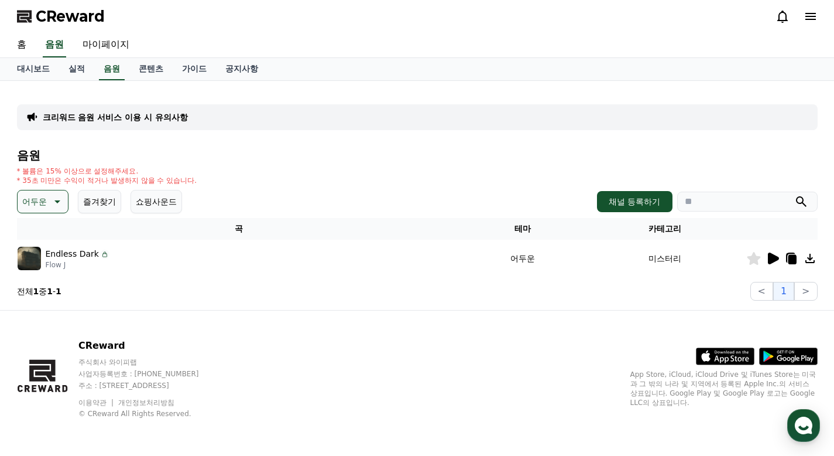
click at [708, 198] on input "search" at bounding box center [747, 201] width 141 height 20
type input "*"
type input "***"
click at [795, 194] on button "submit" at bounding box center [802, 201] width 14 height 14
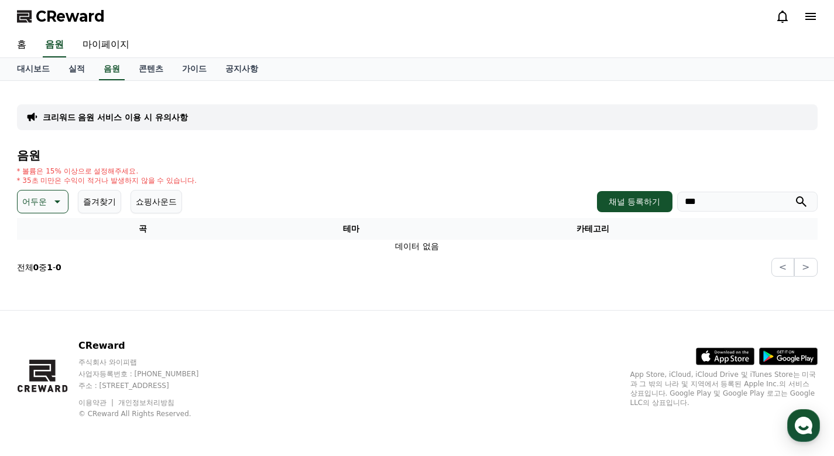
click at [40, 204] on p "어두운" at bounding box center [34, 201] width 25 height 16
click at [28, 230] on button "전체" at bounding box center [32, 233] width 26 height 26
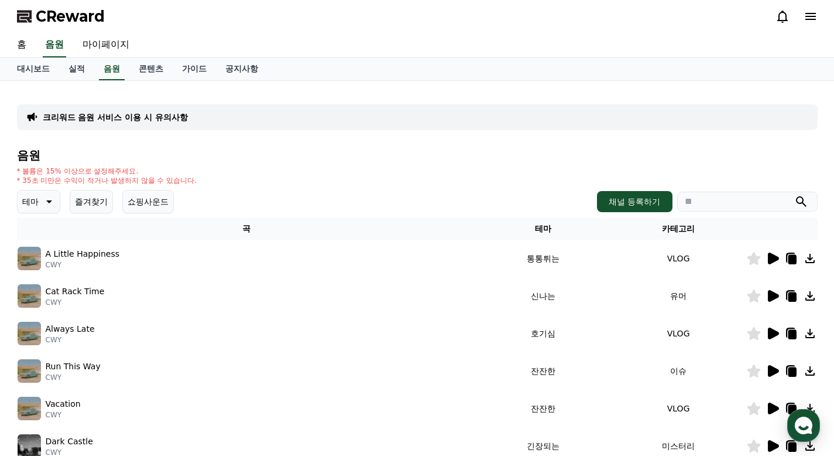
click at [762, 200] on input "search" at bounding box center [747, 201] width 141 height 20
type input "***"
click at [799, 197] on icon "submit" at bounding box center [801, 201] width 11 height 11
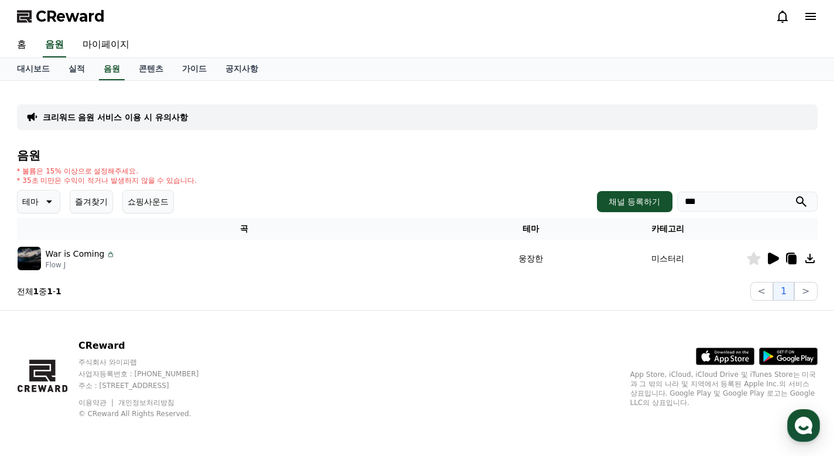
click at [758, 261] on icon at bounding box center [754, 258] width 14 height 13
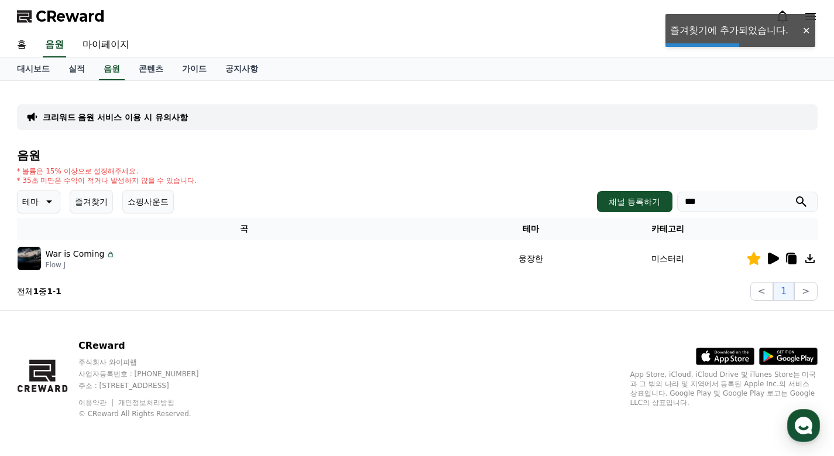
click at [83, 203] on button "즐겨찾기" at bounding box center [91, 201] width 43 height 23
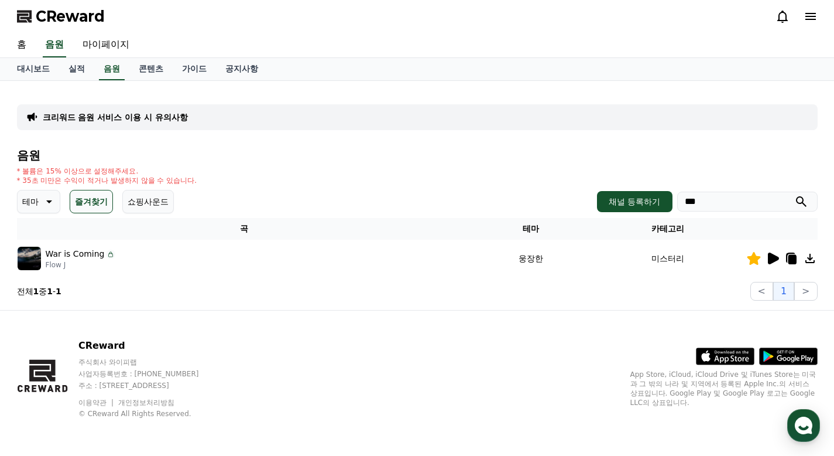
click at [36, 202] on p "테마" at bounding box center [30, 201] width 16 height 16
click at [35, 227] on button "전체" at bounding box center [32, 233] width 26 height 26
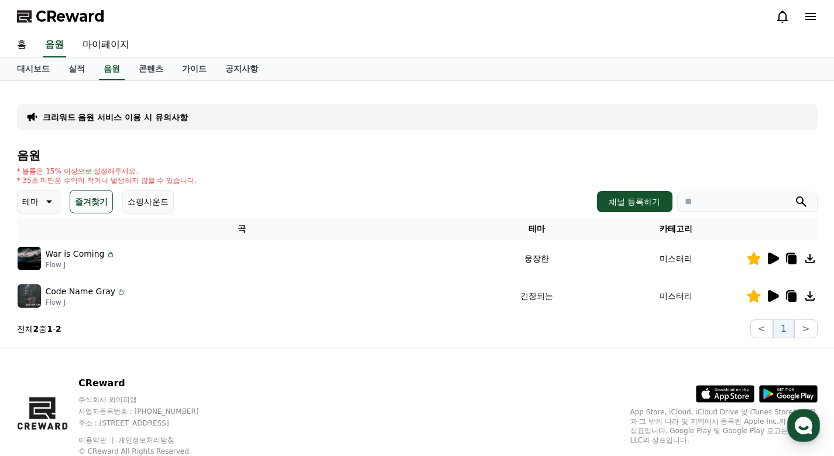
click at [775, 259] on icon at bounding box center [773, 258] width 11 height 12
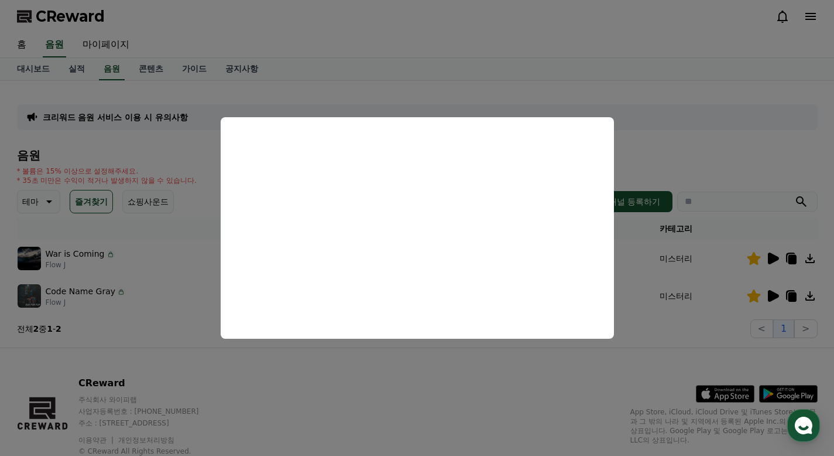
click at [497, 71] on button "close modal" at bounding box center [417, 228] width 834 height 456
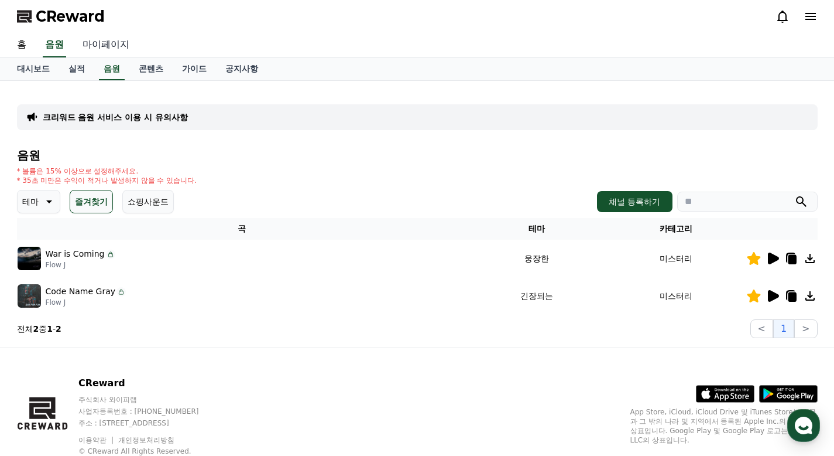
click at [106, 39] on link "마이페이지" at bounding box center [106, 45] width 66 height 25
select select "**********"
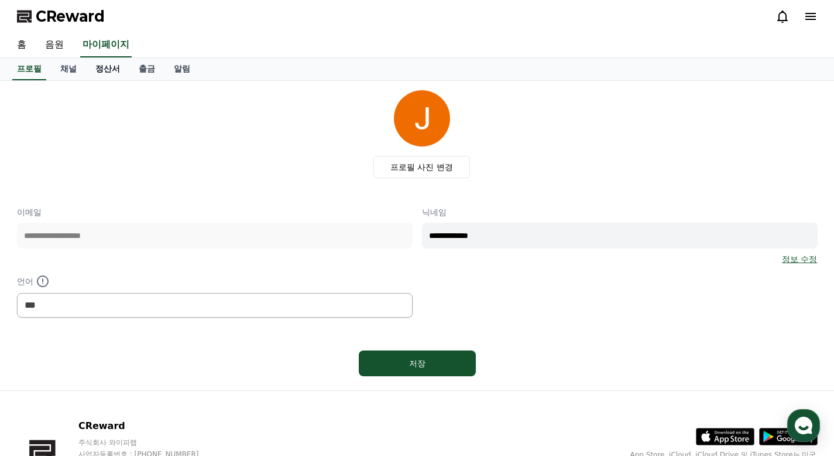
click at [105, 72] on link "정산서" at bounding box center [107, 69] width 43 height 22
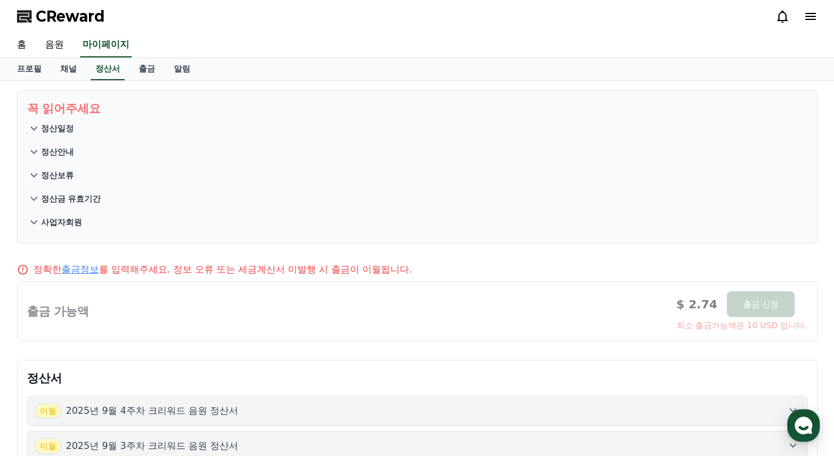
click at [58, 133] on p "정산일정" at bounding box center [57, 128] width 33 height 12
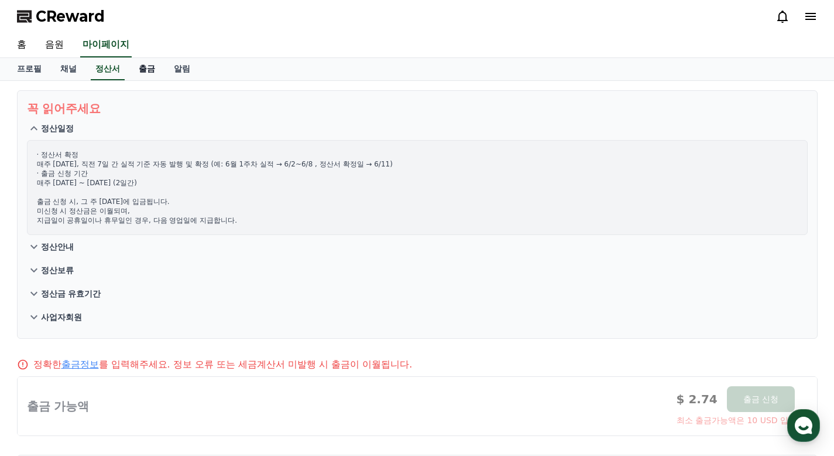
click at [142, 67] on link "출금" at bounding box center [146, 69] width 35 height 22
click at [62, 66] on link "채널" at bounding box center [68, 69] width 35 height 22
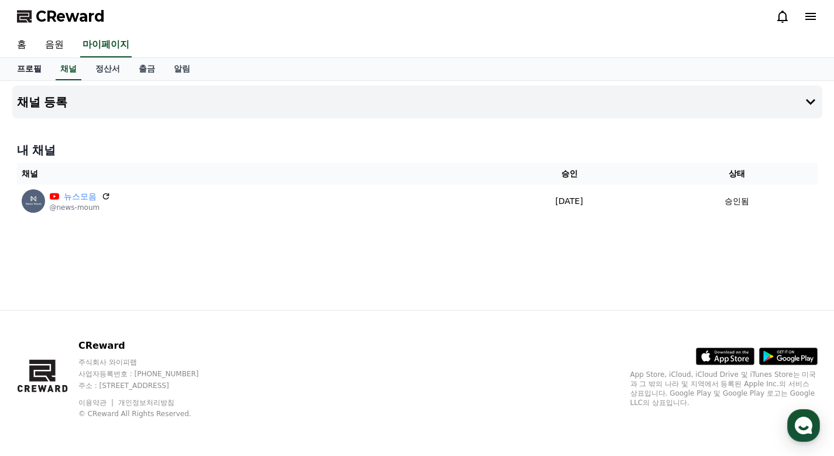
click at [33, 67] on link "프로필" at bounding box center [29, 69] width 43 height 22
select select "**********"
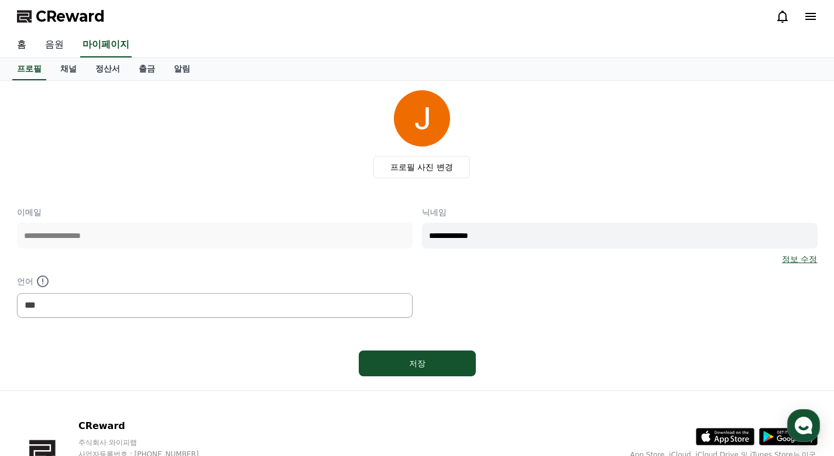
click at [59, 44] on link "음원" at bounding box center [54, 45] width 37 height 25
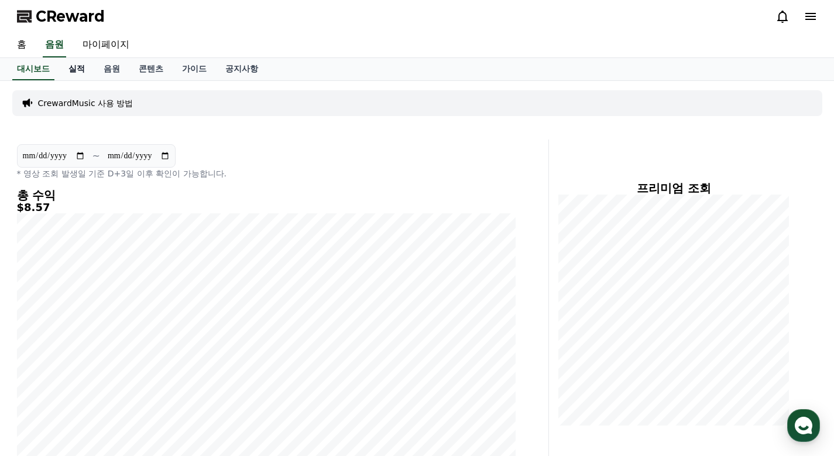
click at [75, 73] on link "실적" at bounding box center [76, 69] width 35 height 22
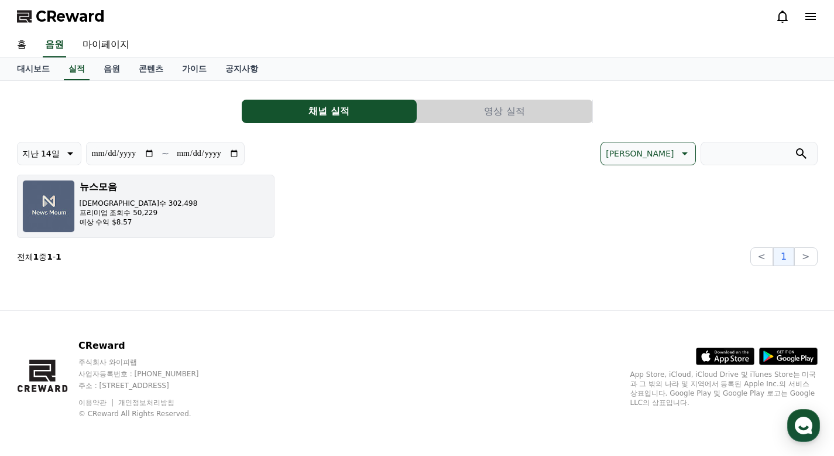
click at [174, 209] on button "뉴스모음 조회수 302,498 프리미엄 조회수 50,229 예상 수익 $8.57" at bounding box center [146, 205] width 258 height 63
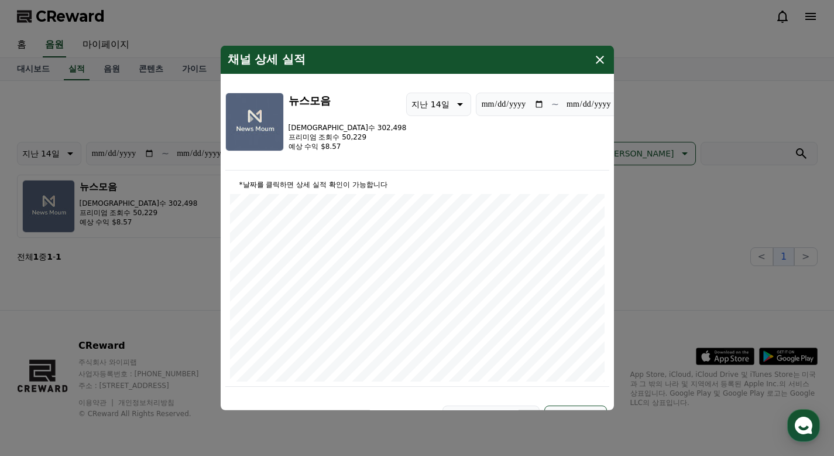
click at [602, 63] on icon "modal" at bounding box center [600, 60] width 14 height 14
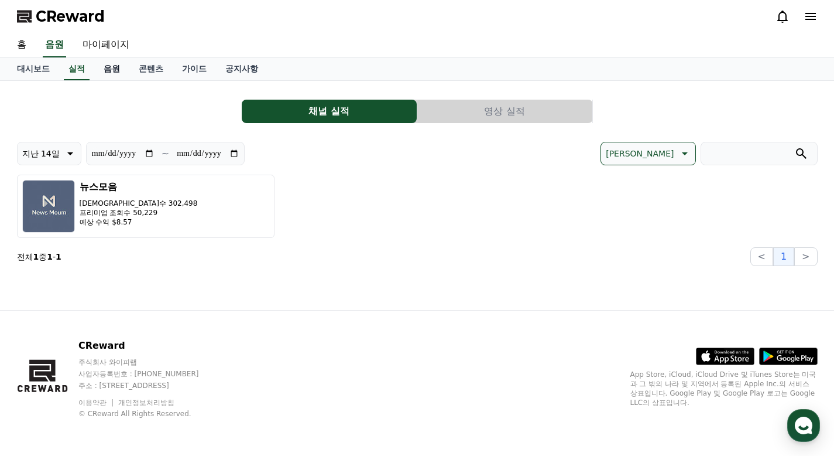
click at [104, 64] on link "음원" at bounding box center [111, 69] width 35 height 22
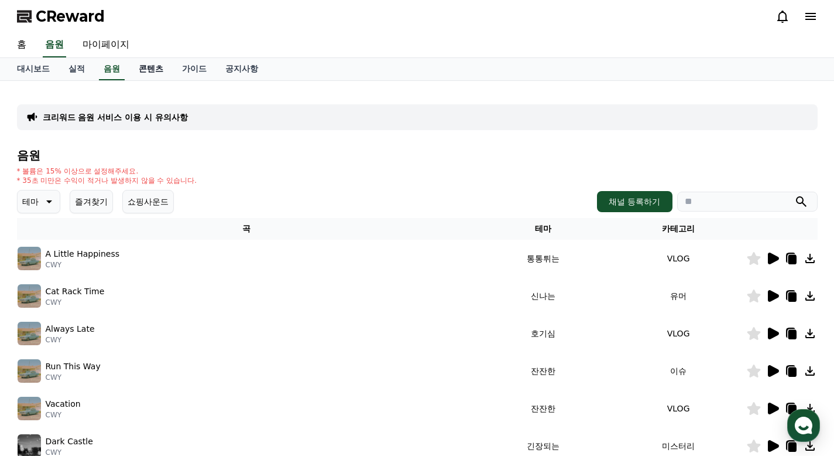
click at [134, 66] on link "콘텐츠" at bounding box center [150, 69] width 43 height 22
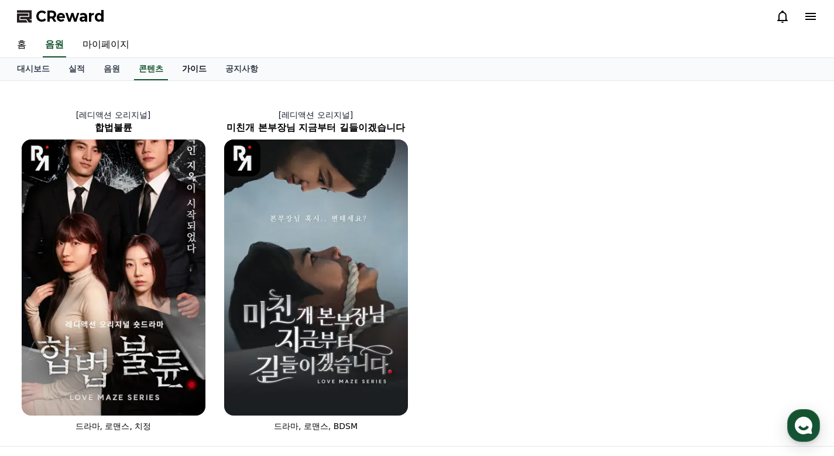
click at [178, 69] on link "가이드" at bounding box center [194, 69] width 43 height 22
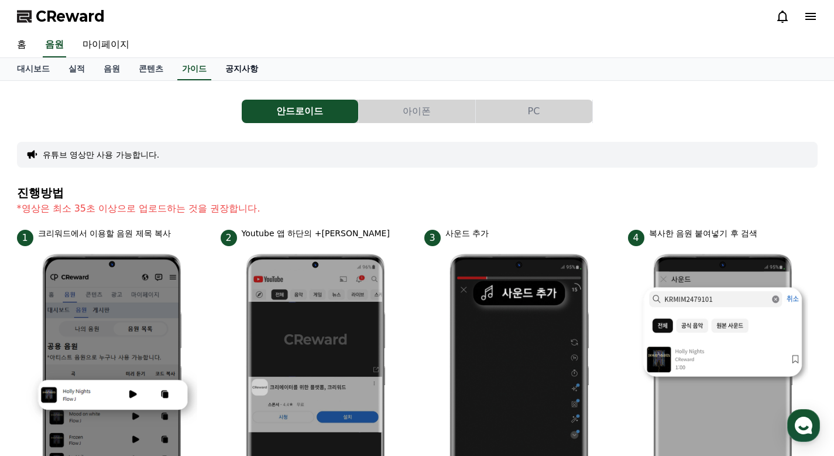
click at [226, 66] on link "공지사항" at bounding box center [242, 69] width 52 height 22
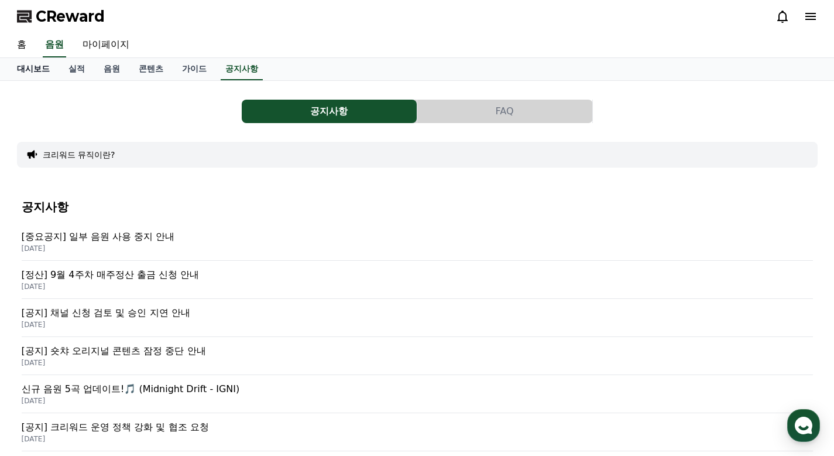
click at [35, 72] on link "대시보드" at bounding box center [34, 69] width 52 height 22
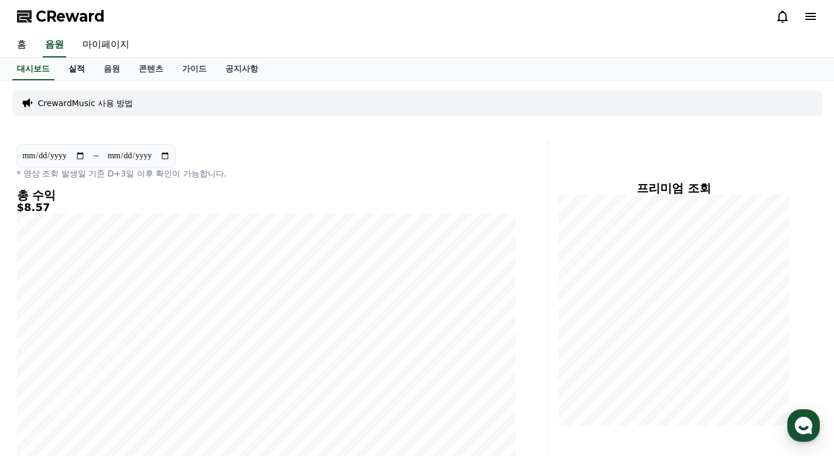
click at [71, 69] on link "실적" at bounding box center [76, 69] width 35 height 22
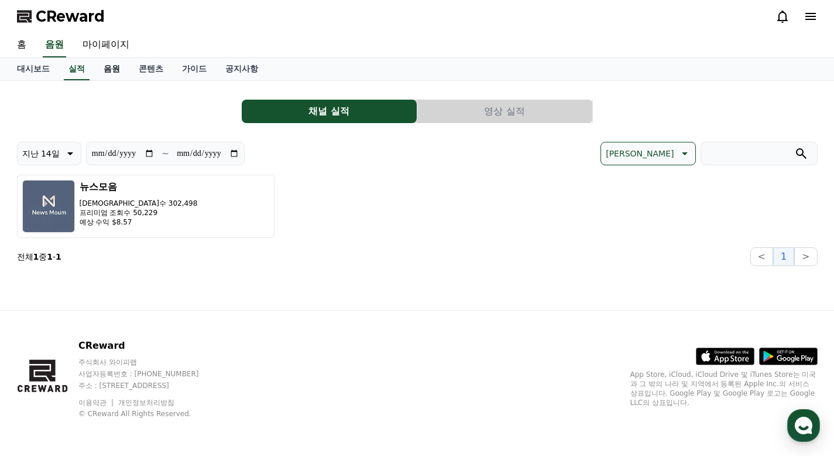
click at [104, 70] on link "음원" at bounding box center [111, 69] width 35 height 22
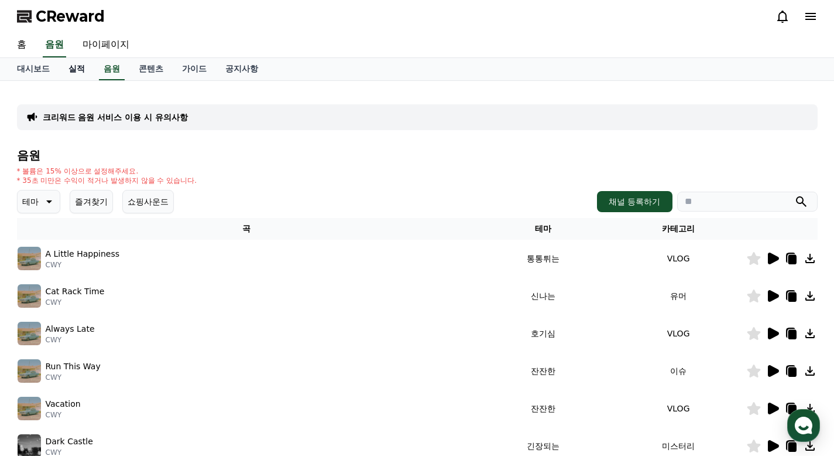
click at [67, 72] on link "실적" at bounding box center [76, 69] width 35 height 22
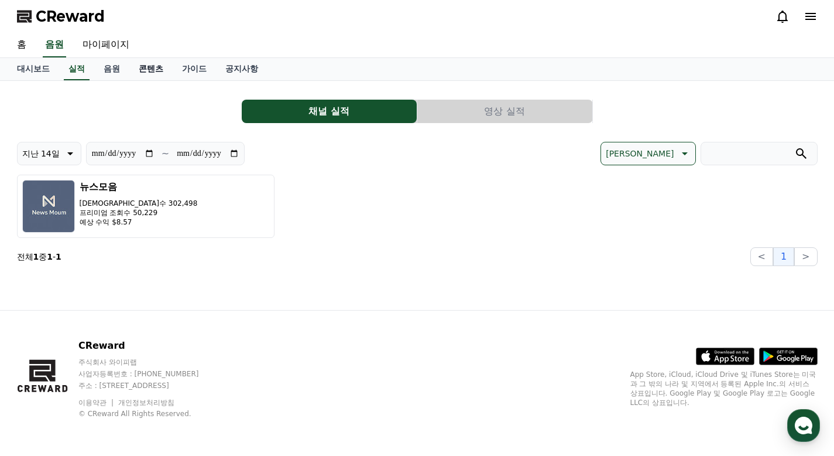
click at [146, 70] on link "콘텐츠" at bounding box center [150, 69] width 43 height 22
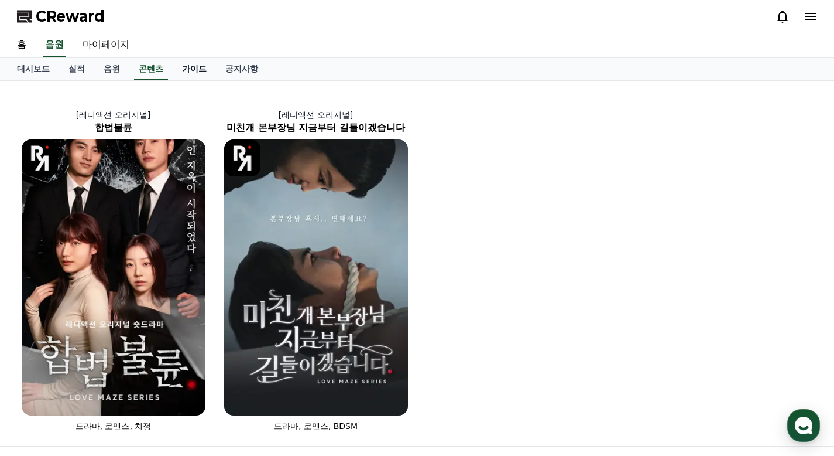
click at [173, 71] on link "가이드" at bounding box center [194, 69] width 43 height 22
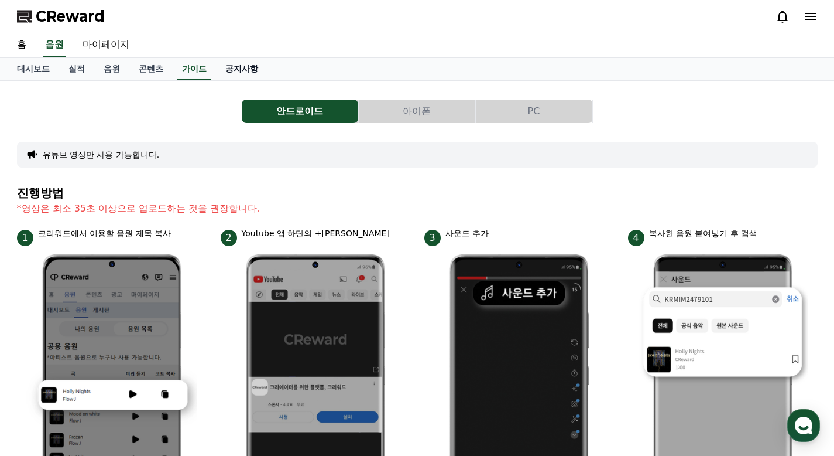
click at [216, 70] on link "공지사항" at bounding box center [242, 69] width 52 height 22
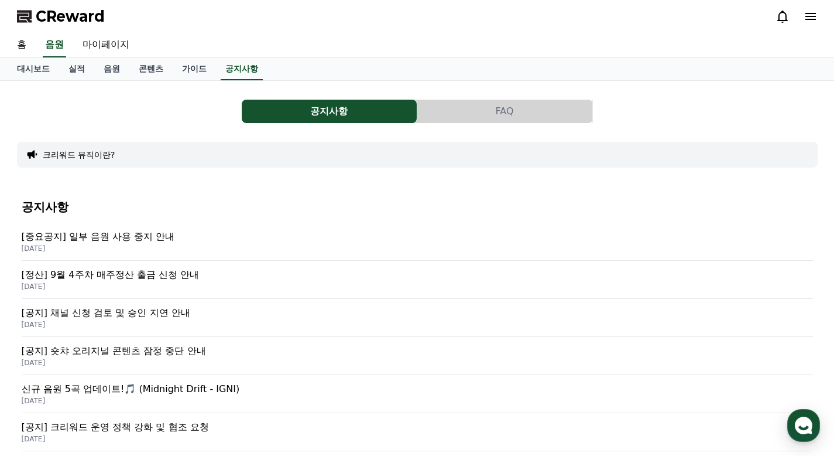
click at [52, 18] on span "CReward" at bounding box center [70, 16] width 69 height 19
click at [91, 41] on link "마이페이지" at bounding box center [106, 45] width 66 height 25
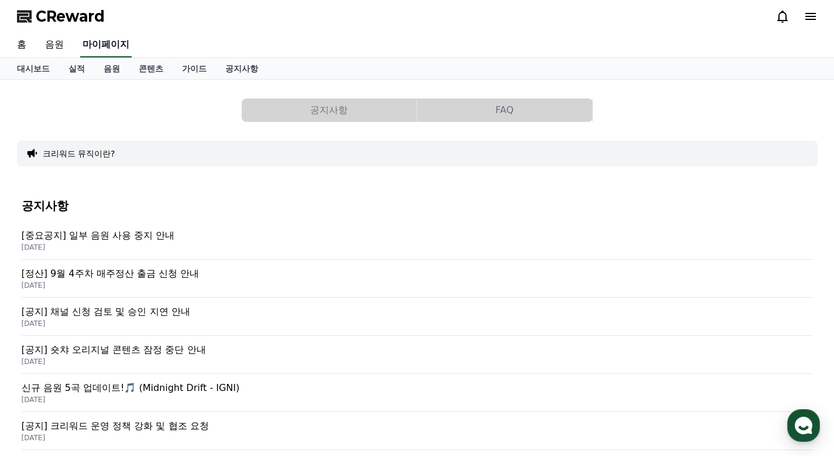
select select "**********"
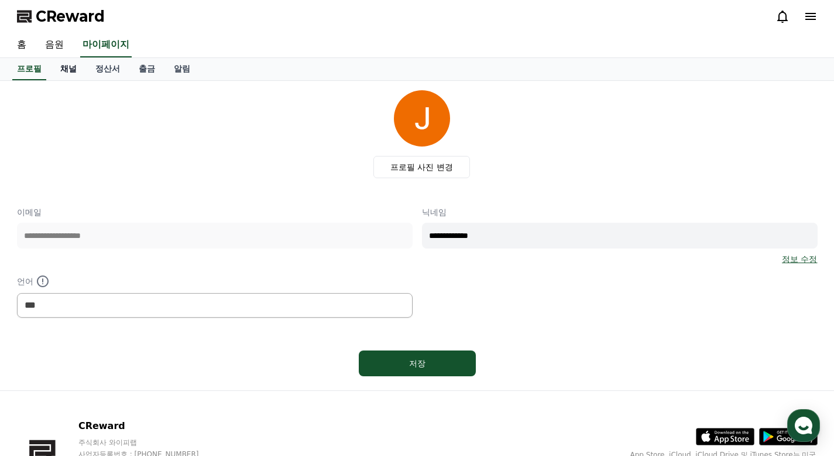
click at [64, 71] on link "채널" at bounding box center [68, 69] width 35 height 22
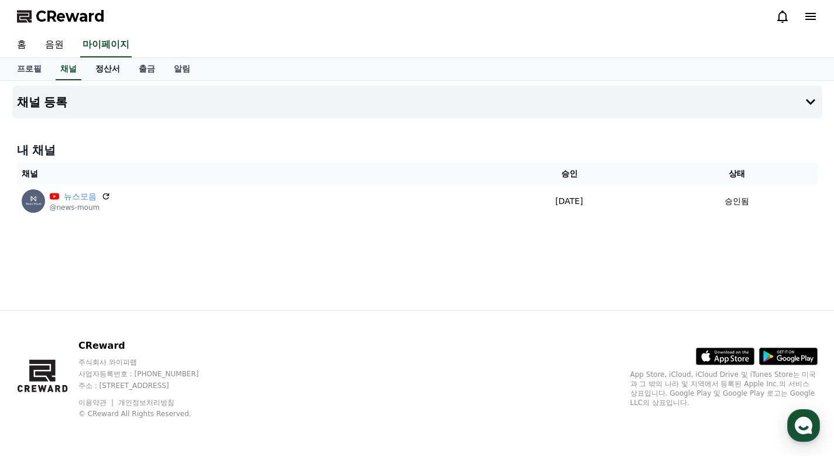
click at [98, 67] on link "정산서" at bounding box center [107, 69] width 43 height 22
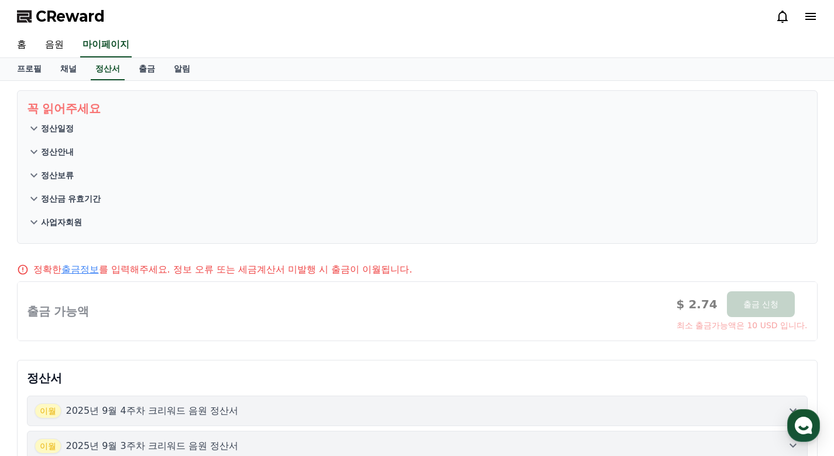
click at [62, 126] on p "정산일정" at bounding box center [57, 128] width 33 height 12
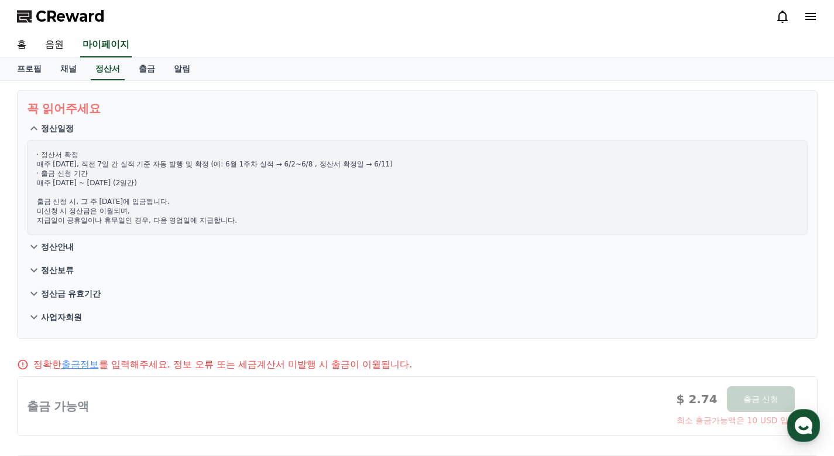
click at [57, 246] on p "정산안내" at bounding box center [57, 247] width 33 height 12
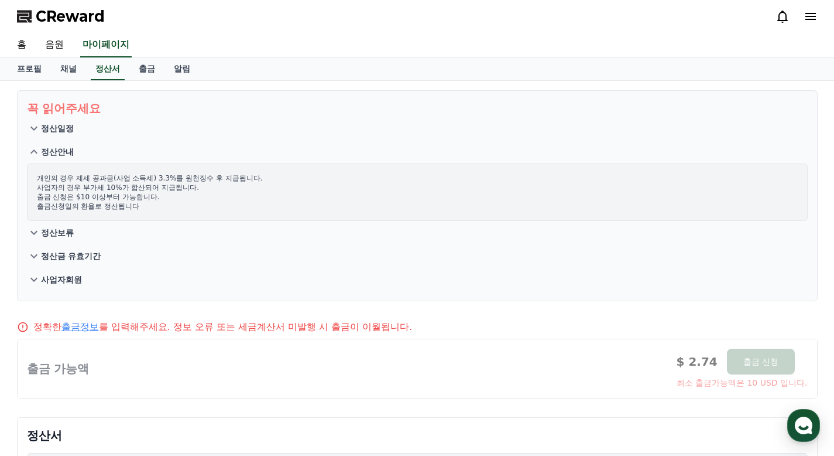
click at [61, 230] on p "정산보류" at bounding box center [57, 233] width 33 height 12
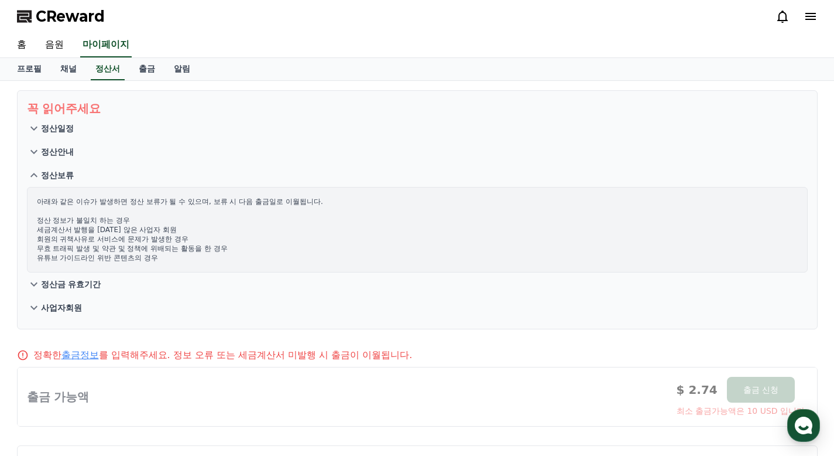
click at [56, 285] on p "정산금 유효기간" at bounding box center [71, 284] width 60 height 12
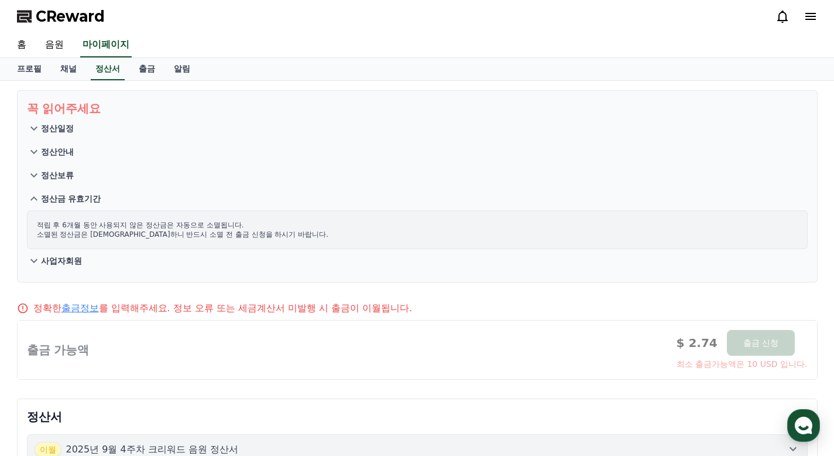
click at [62, 254] on button "사업자회원" at bounding box center [417, 260] width 781 height 23
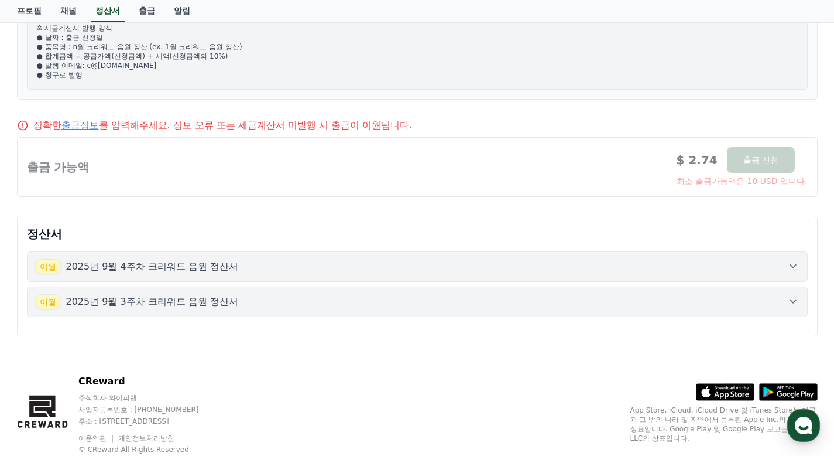
scroll to position [271, 0]
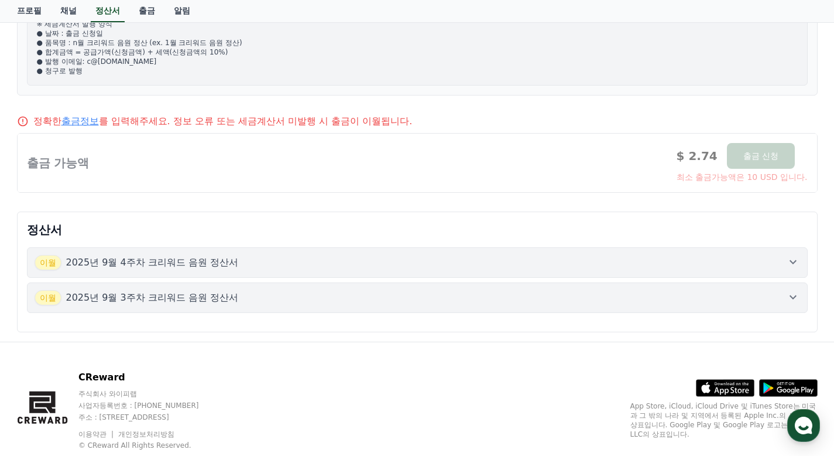
click at [75, 121] on link "출금정보" at bounding box center [79, 120] width 37 height 11
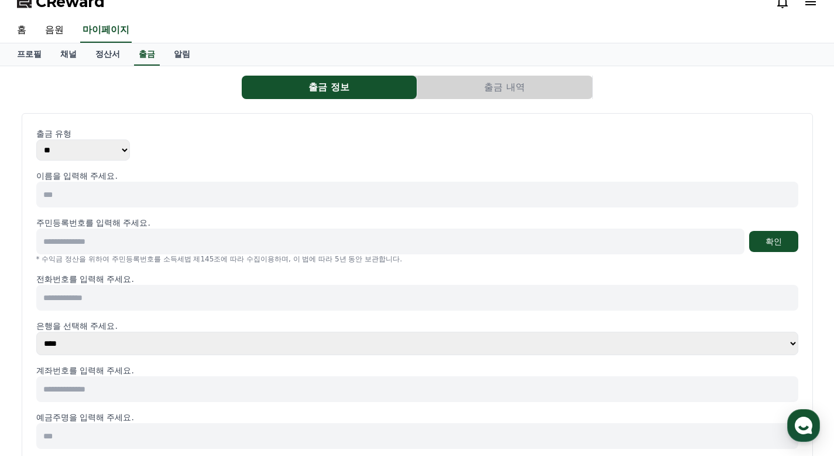
scroll to position [16, 0]
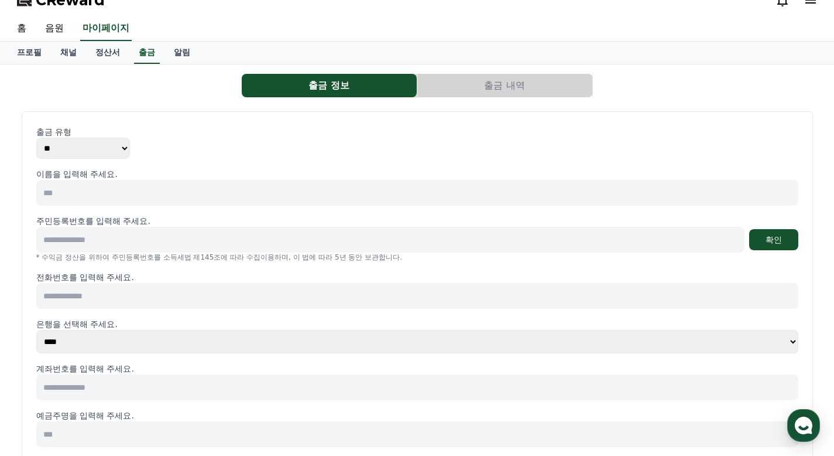
click at [379, 184] on input at bounding box center [417, 193] width 762 height 26
type input "***"
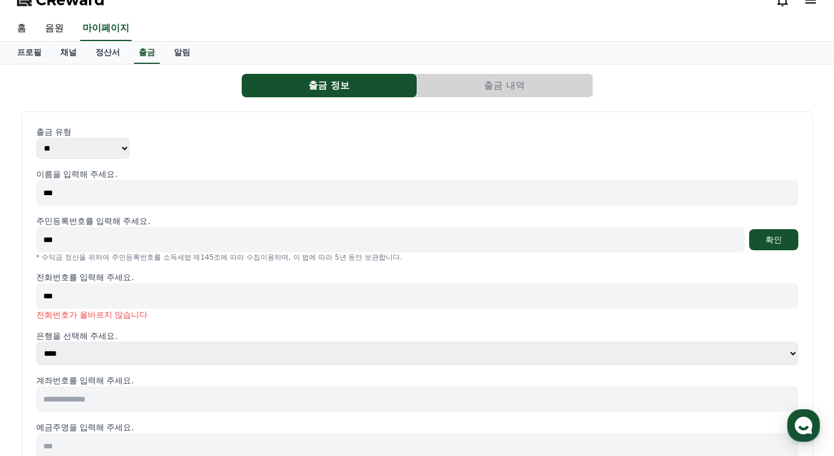
click at [108, 242] on input "***" at bounding box center [390, 240] width 708 height 26
type input "*"
type input "**********"
click at [769, 233] on button "확인" at bounding box center [773, 239] width 49 height 21
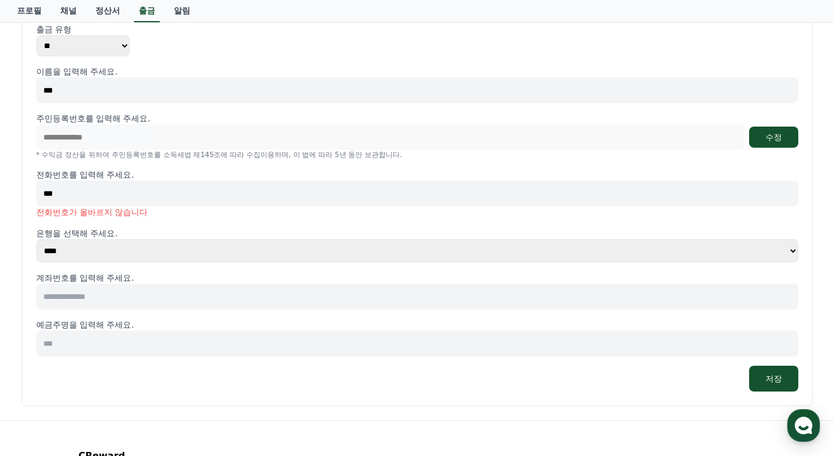
scroll to position [121, 0]
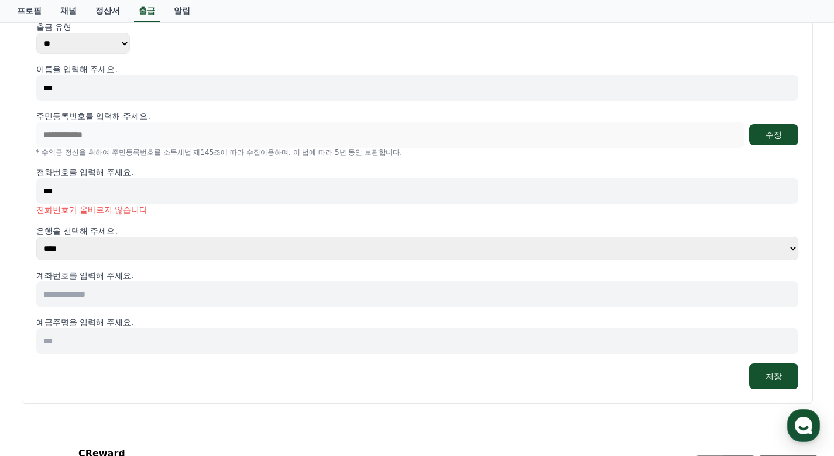
click at [352, 239] on select "**** **** **** **** **** **** **** ** ** ** ** **** *** **** **** *****" at bounding box center [417, 248] width 762 height 23
select select "********"
click at [36, 237] on select "**** **** **** **** **** **** **** ** ** ** ** **** *** **** **** *****" at bounding box center [417, 248] width 762 height 23
click at [133, 292] on input at bounding box center [417, 294] width 762 height 26
type input "**********"
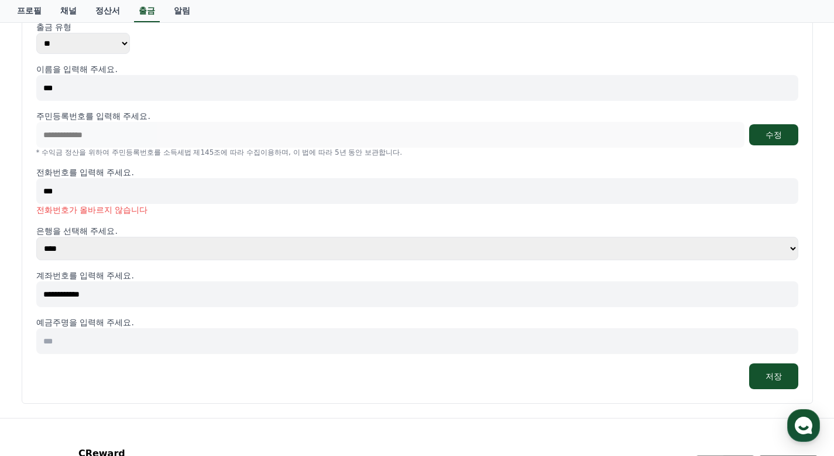
click at [122, 348] on input at bounding box center [417, 341] width 762 height 26
type input "***"
click at [778, 375] on button "저장" at bounding box center [773, 376] width 49 height 26
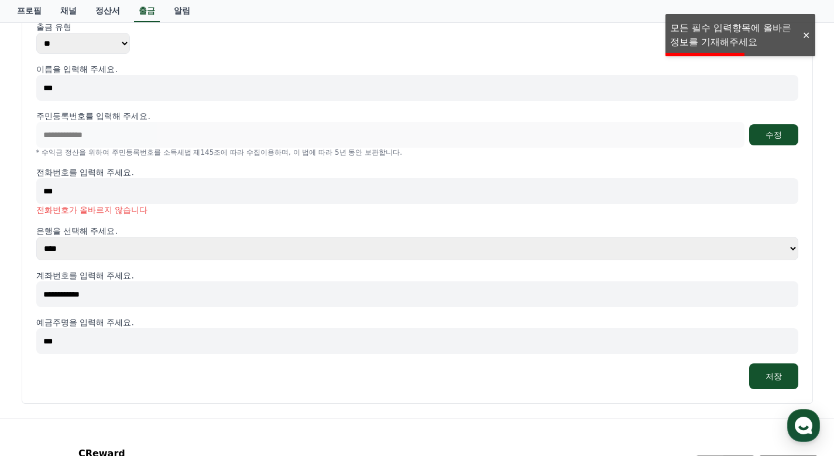
click at [111, 189] on input "***" at bounding box center [417, 191] width 762 height 26
type input "*"
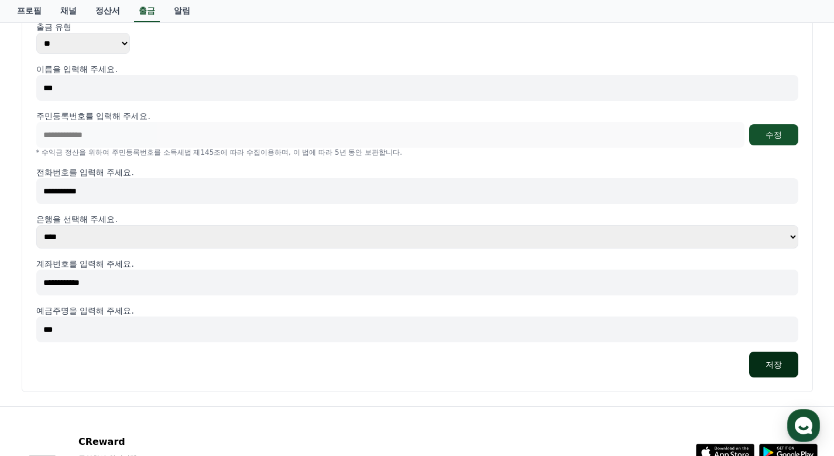
type input "**********"
click at [775, 368] on button "저장" at bounding box center [773, 364] width 49 height 26
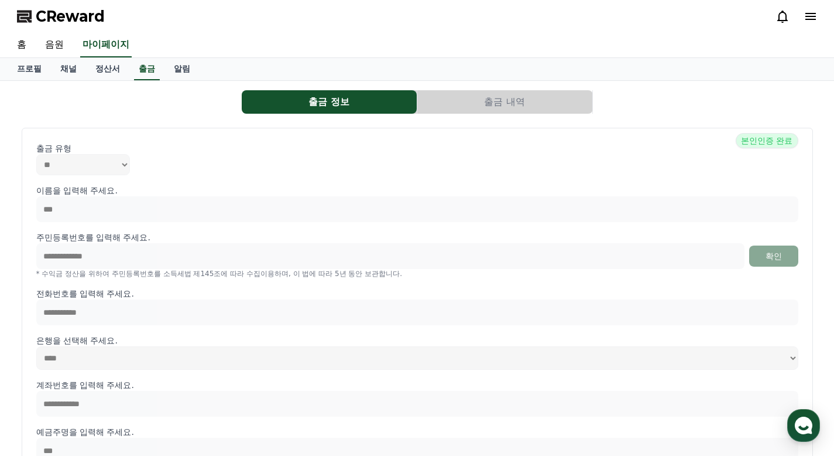
click at [504, 106] on button "출금 내역" at bounding box center [504, 101] width 175 height 23
